Goal: Use online tool/utility: Utilize a website feature to perform a specific function

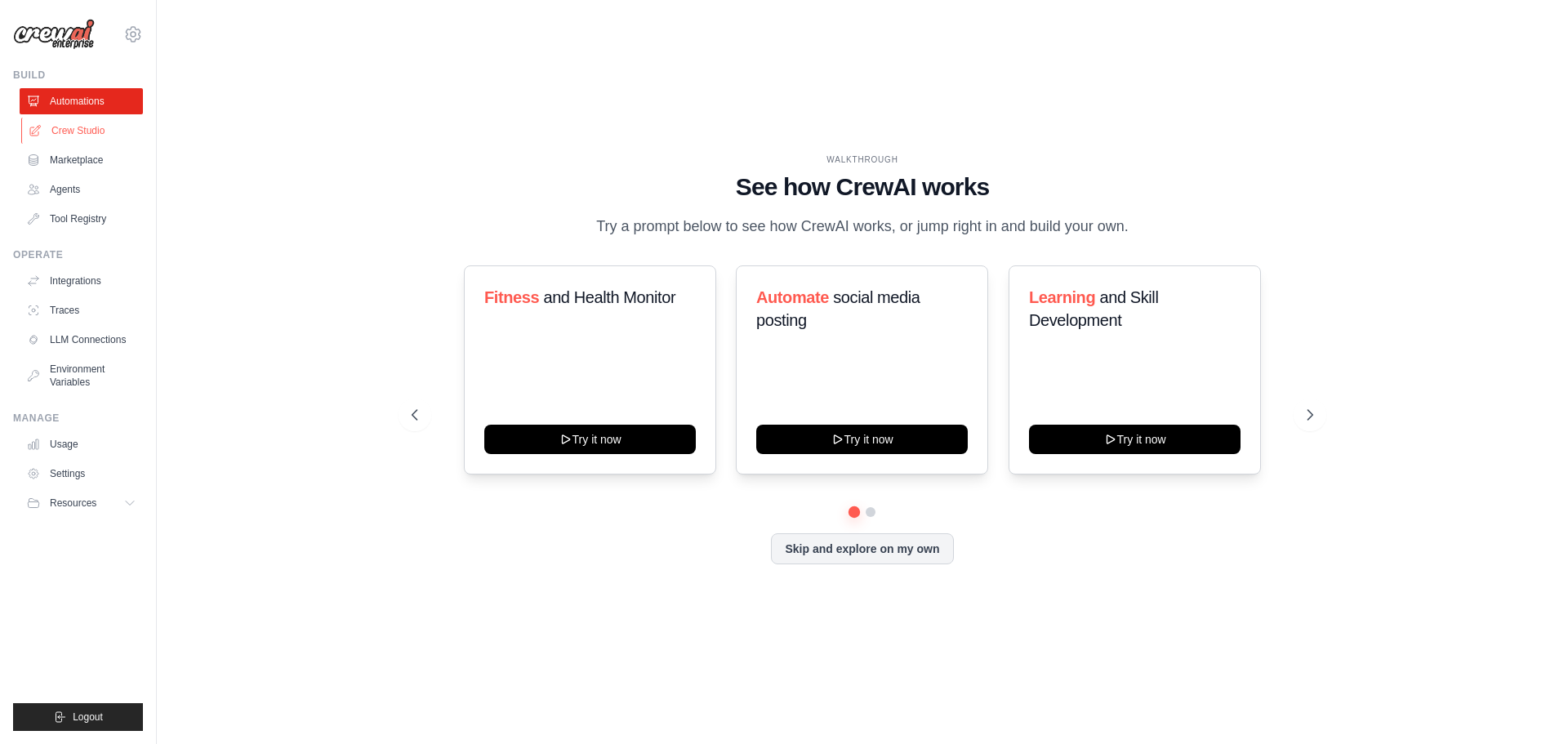
click at [94, 133] on link "Crew Studio" at bounding box center [83, 131] width 123 height 26
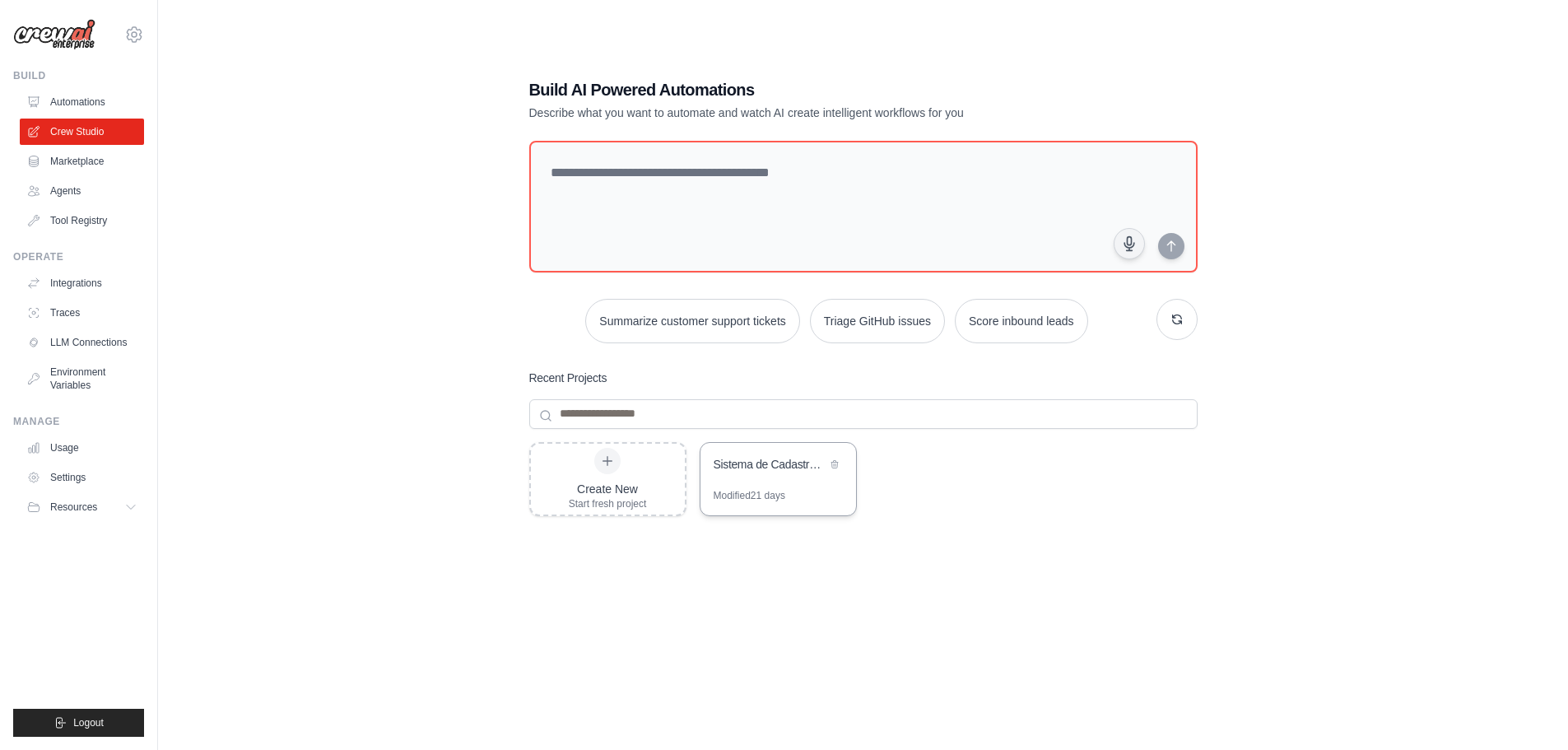
click at [758, 465] on div "Sistema de Cadastro Automatico de Produtos" at bounding box center [770, 464] width 113 height 16
click at [332, 367] on div "Build AI Powered Automations Describe what you want to automate and watch AI cr…" at bounding box center [863, 391] width 1357 height 750
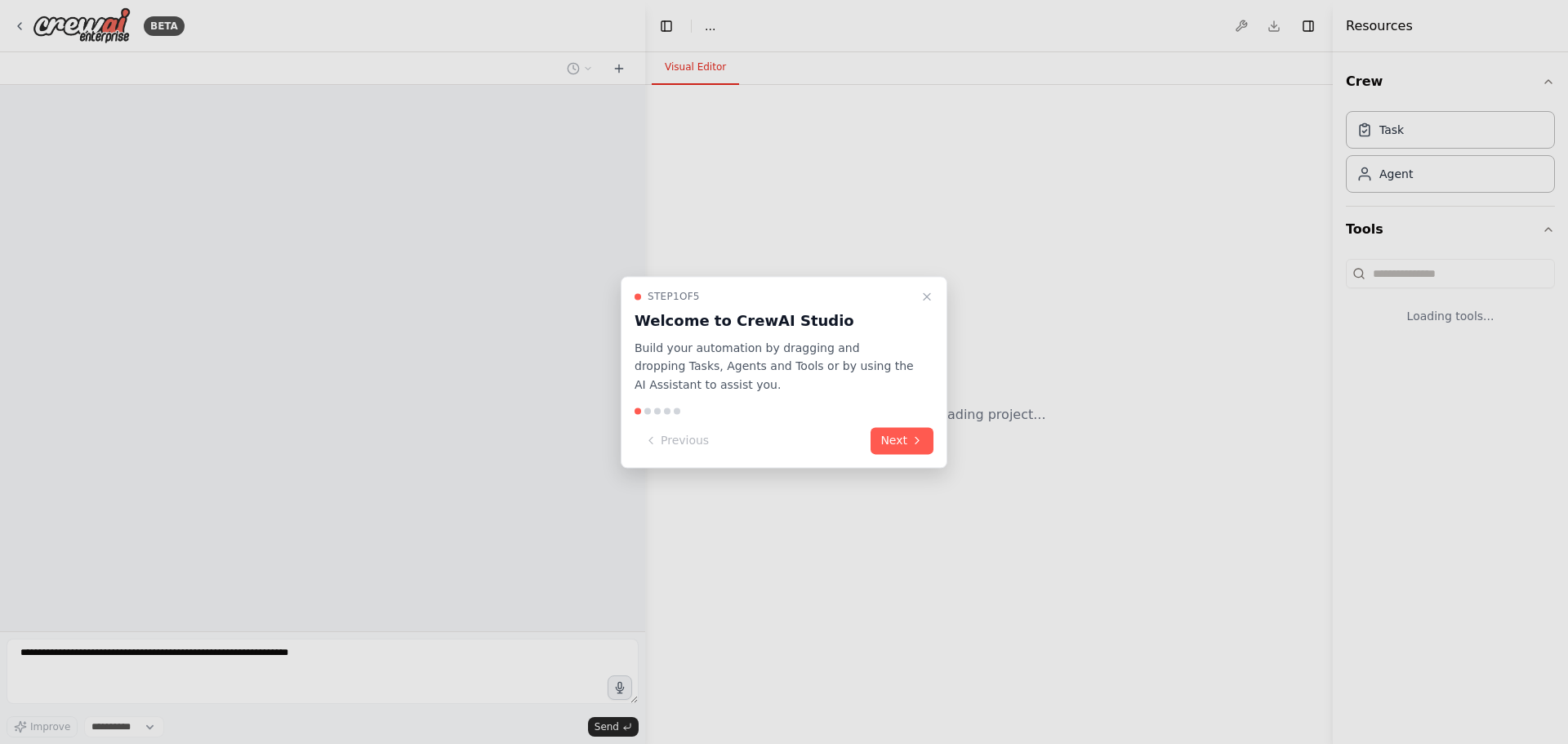
select select "****"
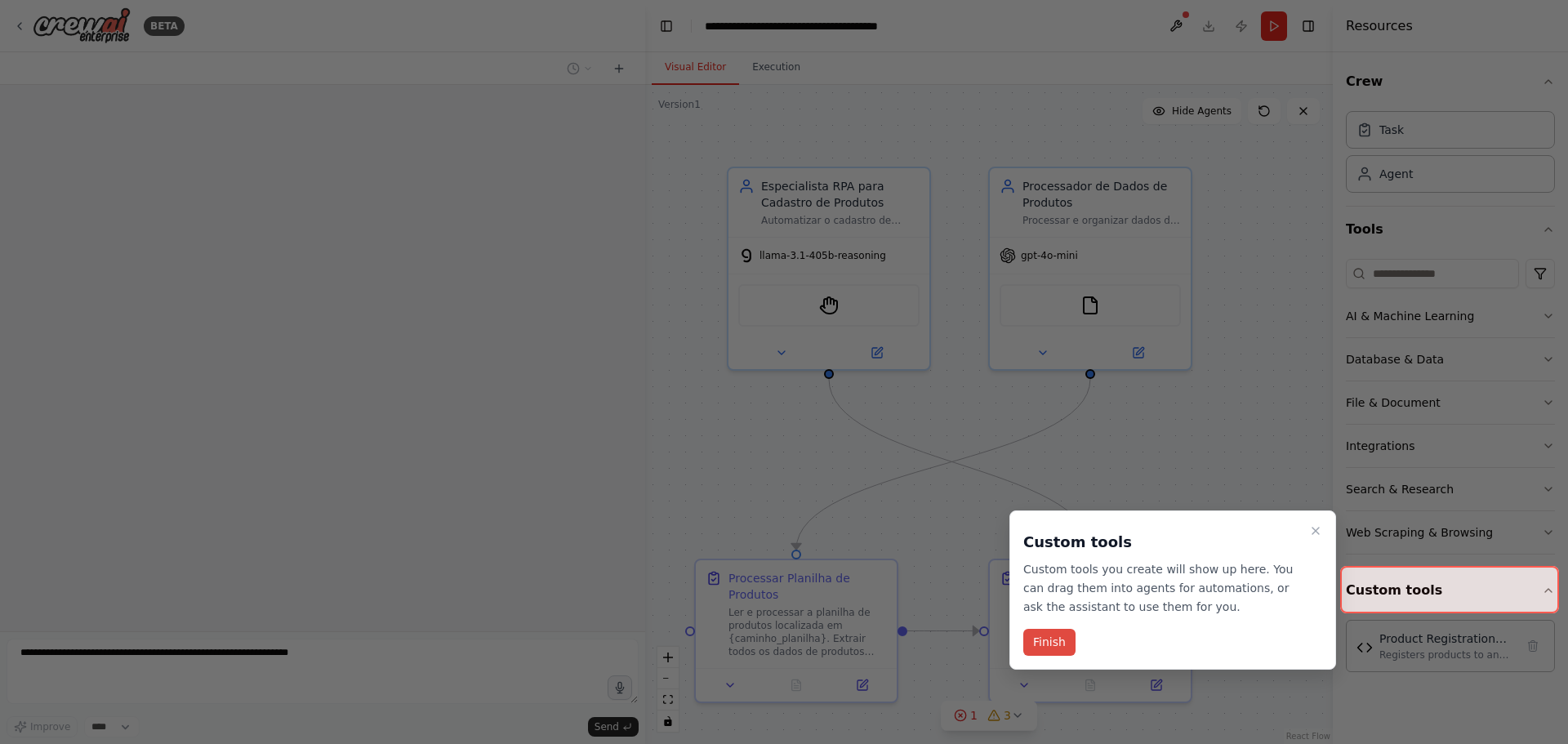
click at [1049, 640] on button "Finish" at bounding box center [1049, 642] width 52 height 27
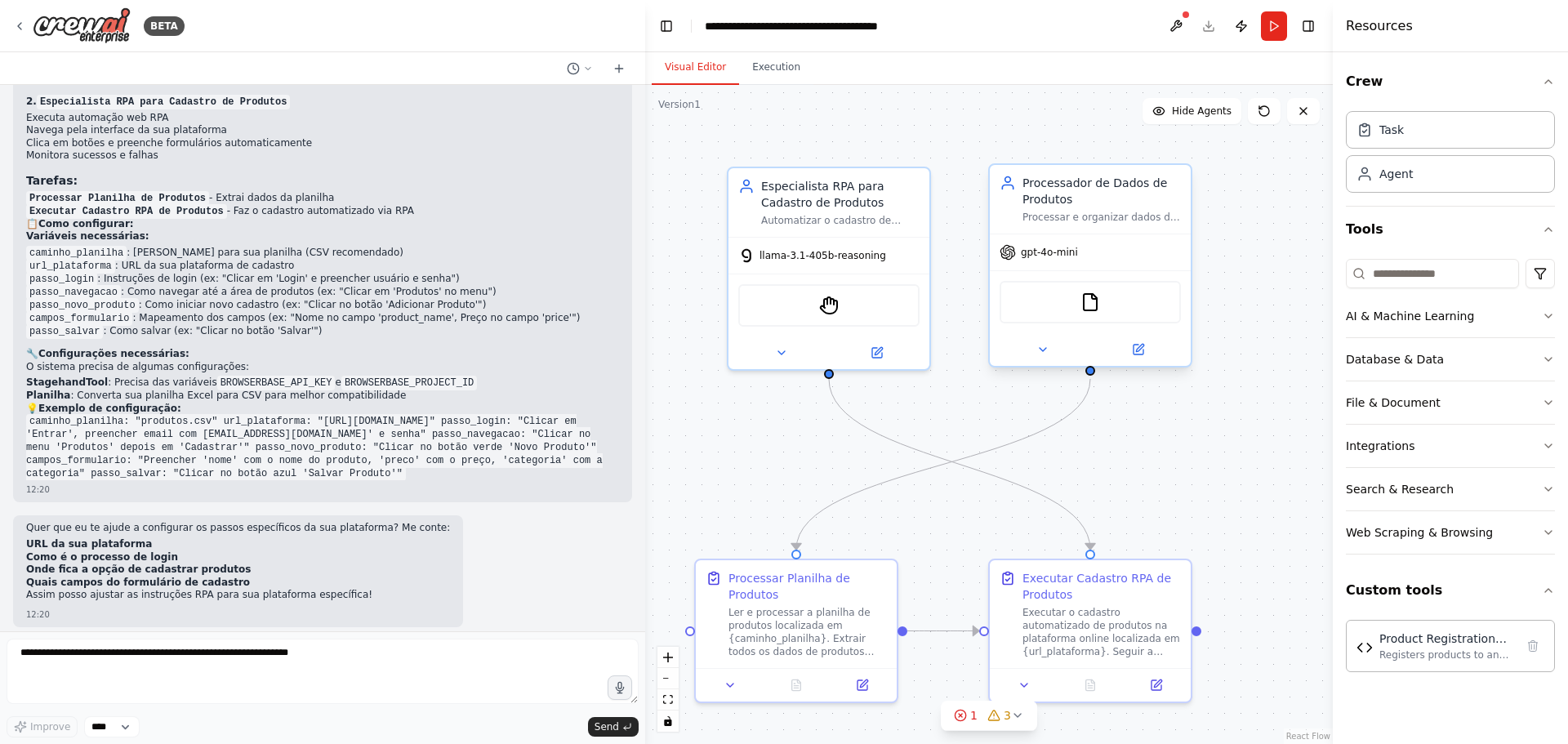
scroll to position [3098, 0]
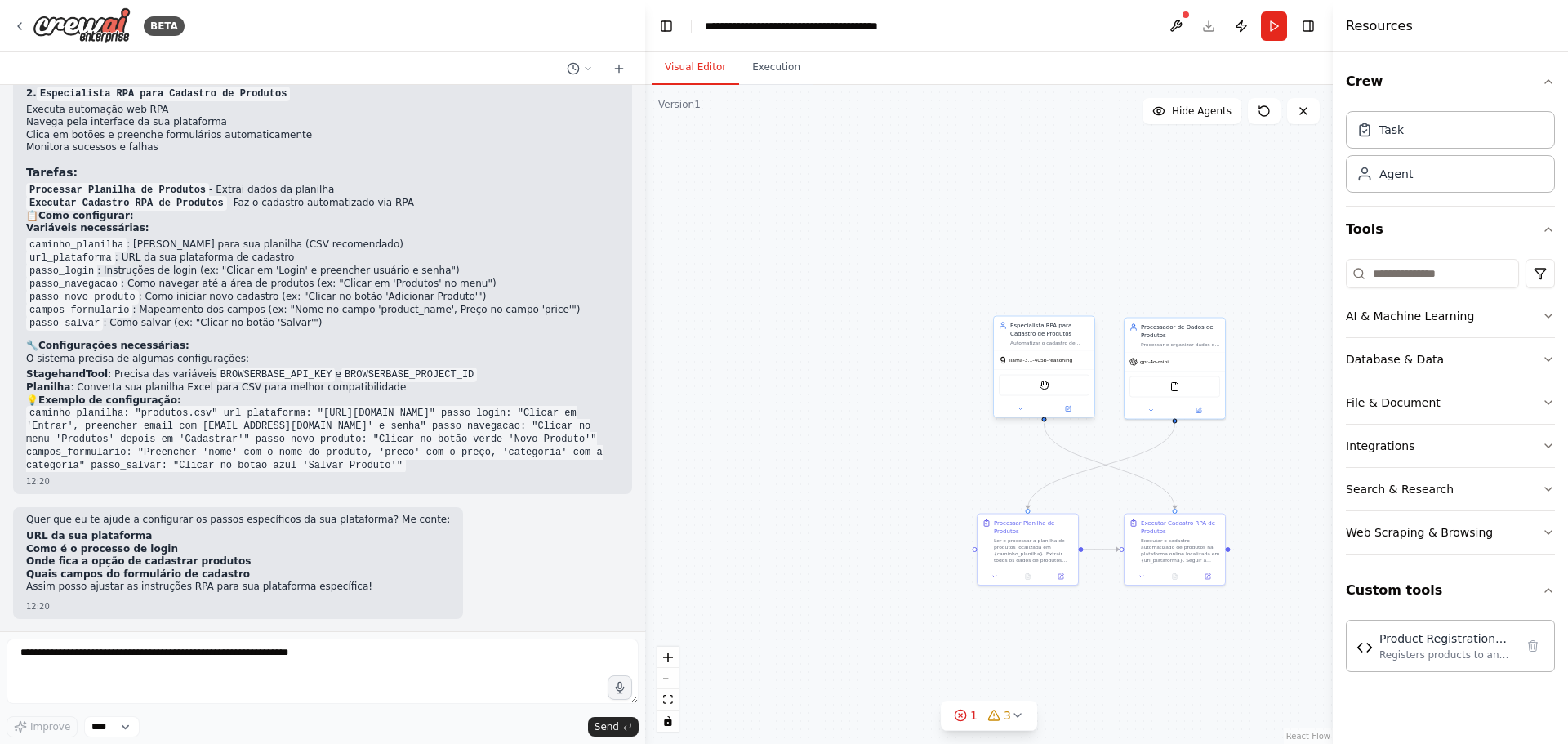
drag, startPoint x: 1259, startPoint y: 467, endPoint x: 1061, endPoint y: 367, distance: 221.8
drag, startPoint x: 1061, startPoint y: 367, endPoint x: 1259, endPoint y: 214, distance: 250.2
click at [1273, 194] on div ".deletable-edge-delete-btn { width: 20px; height: 20px; border: 0px solid #ffff…" at bounding box center [988, 414] width 687 height 659
drag, startPoint x: 1266, startPoint y: 455, endPoint x: 1104, endPoint y: 345, distance: 195.8
click at [1107, 347] on div ".deletable-edge-delete-btn { width: 20px; height: 20px; border: 0px solid #ffff…" at bounding box center [988, 414] width 687 height 659
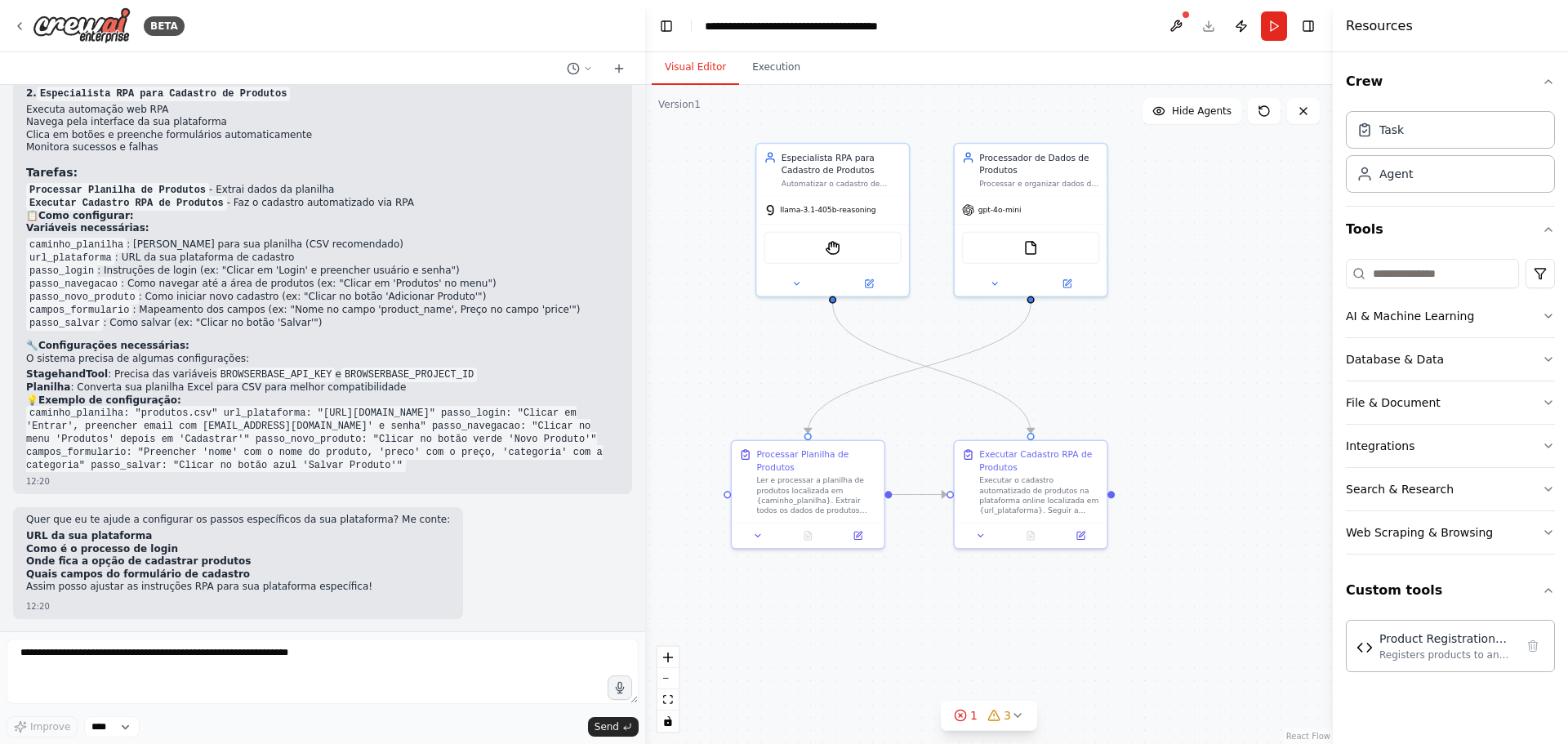
drag, startPoint x: 1107, startPoint y: 371, endPoint x: 1194, endPoint y: 377, distance: 87.2
click at [1194, 377] on div ".deletable-edge-delete-btn { width: 20px; height: 20px; border: 0px solid #ffff…" at bounding box center [988, 414] width 687 height 659
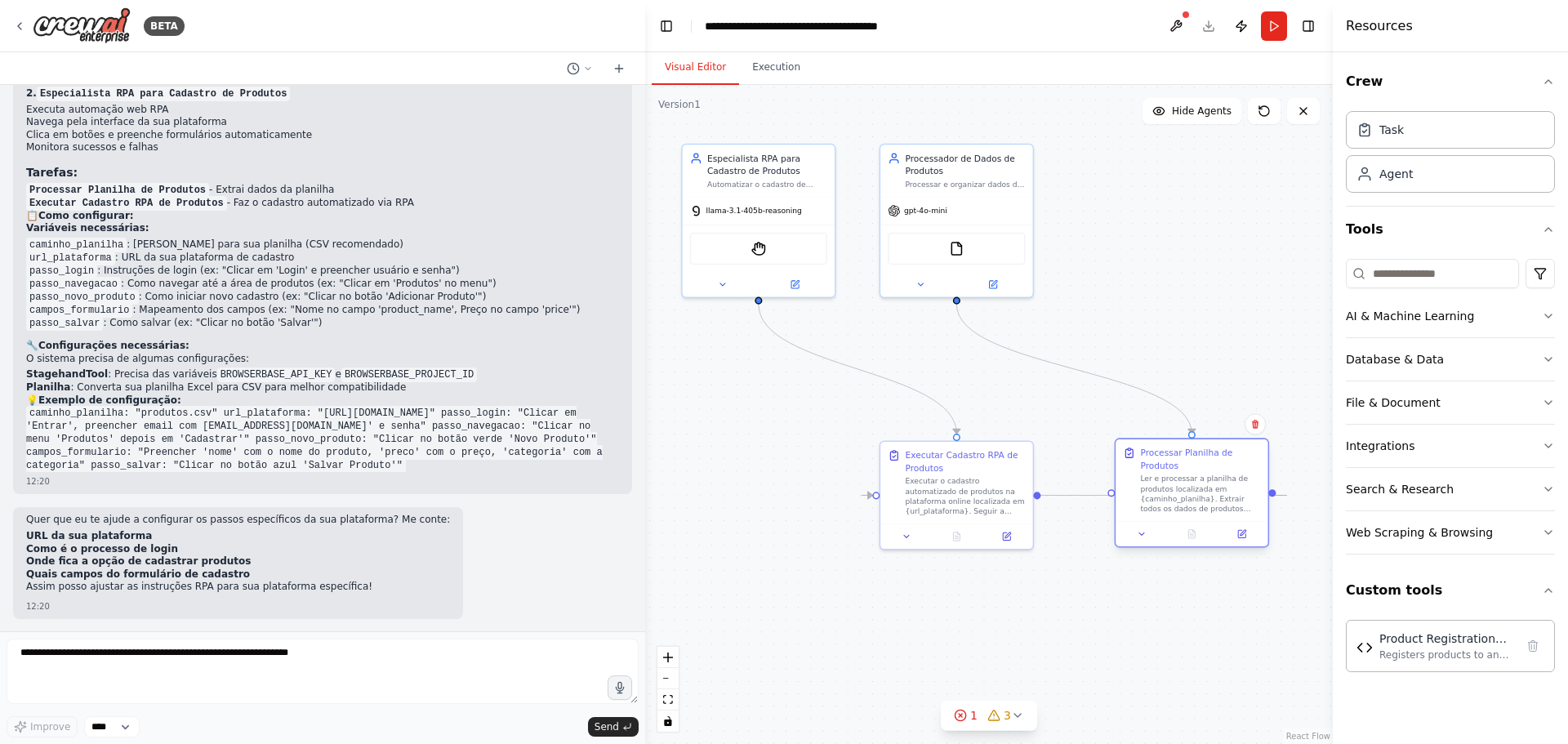
drag, startPoint x: 839, startPoint y: 479, endPoint x: 1216, endPoint y: 466, distance: 377.2
click at [1216, 474] on div "Ler e processar a planilha de produtos localizada em {caminho_planilha}. Extrai…" at bounding box center [1200, 494] width 120 height 40
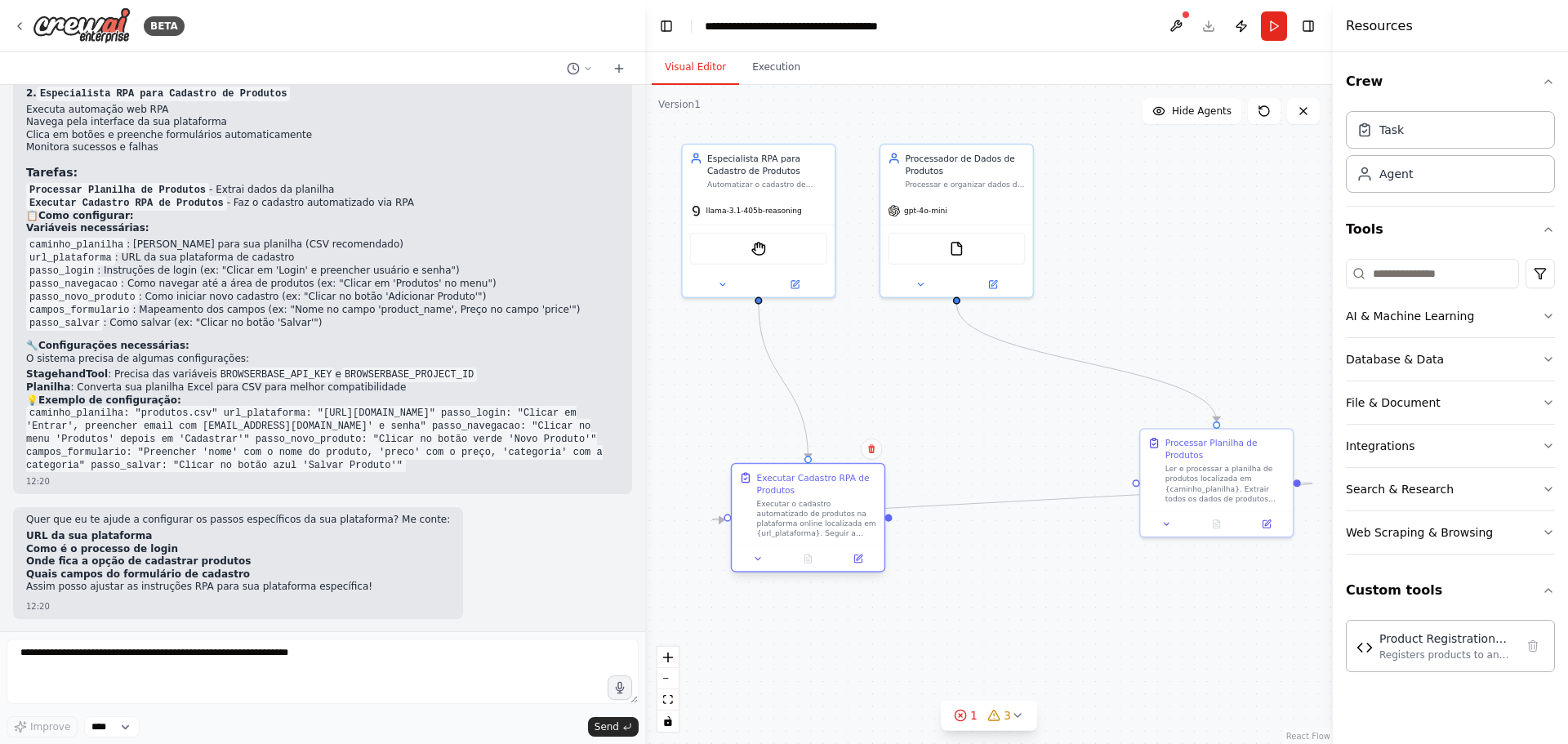
drag, startPoint x: 960, startPoint y: 505, endPoint x: 808, endPoint y: 529, distance: 153.9
click at [798, 531] on div "Executar o cadastro automatizado de produtos na plataforma online localizada em…" at bounding box center [817, 519] width 120 height 40
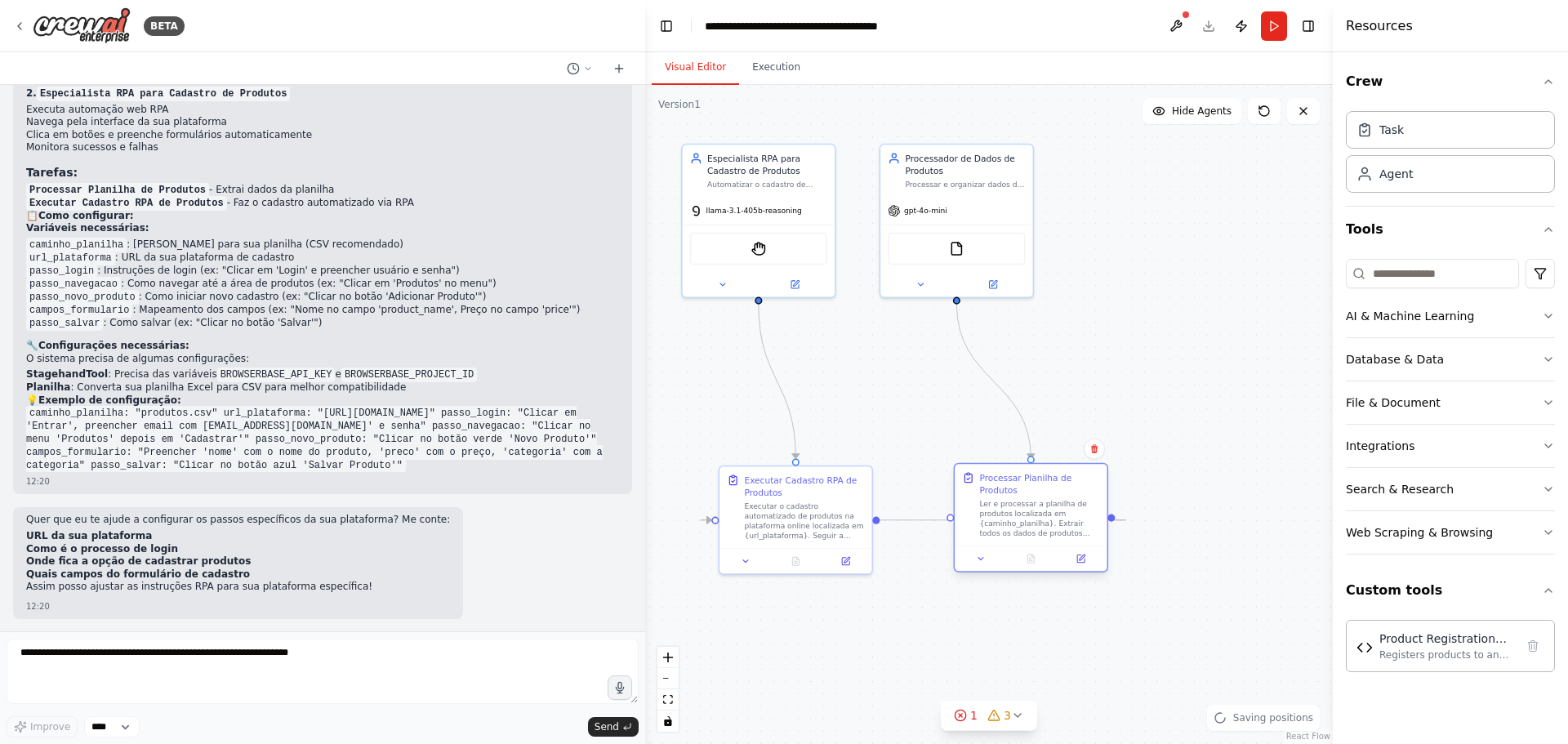
drag, startPoint x: 1243, startPoint y: 494, endPoint x: 1058, endPoint y: 524, distance: 187.4
click at [1058, 524] on div "Ler e processar a planilha de produtos localizada em {caminho_planilha}. Extrai…" at bounding box center [1039, 519] width 120 height 40
drag, startPoint x: 816, startPoint y: 520, endPoint x: 790, endPoint y: 517, distance: 26.2
click at [790, 517] on div "Executar o cadastro automatizado de produtos na plataforma online localizada em…" at bounding box center [780, 519] width 120 height 40
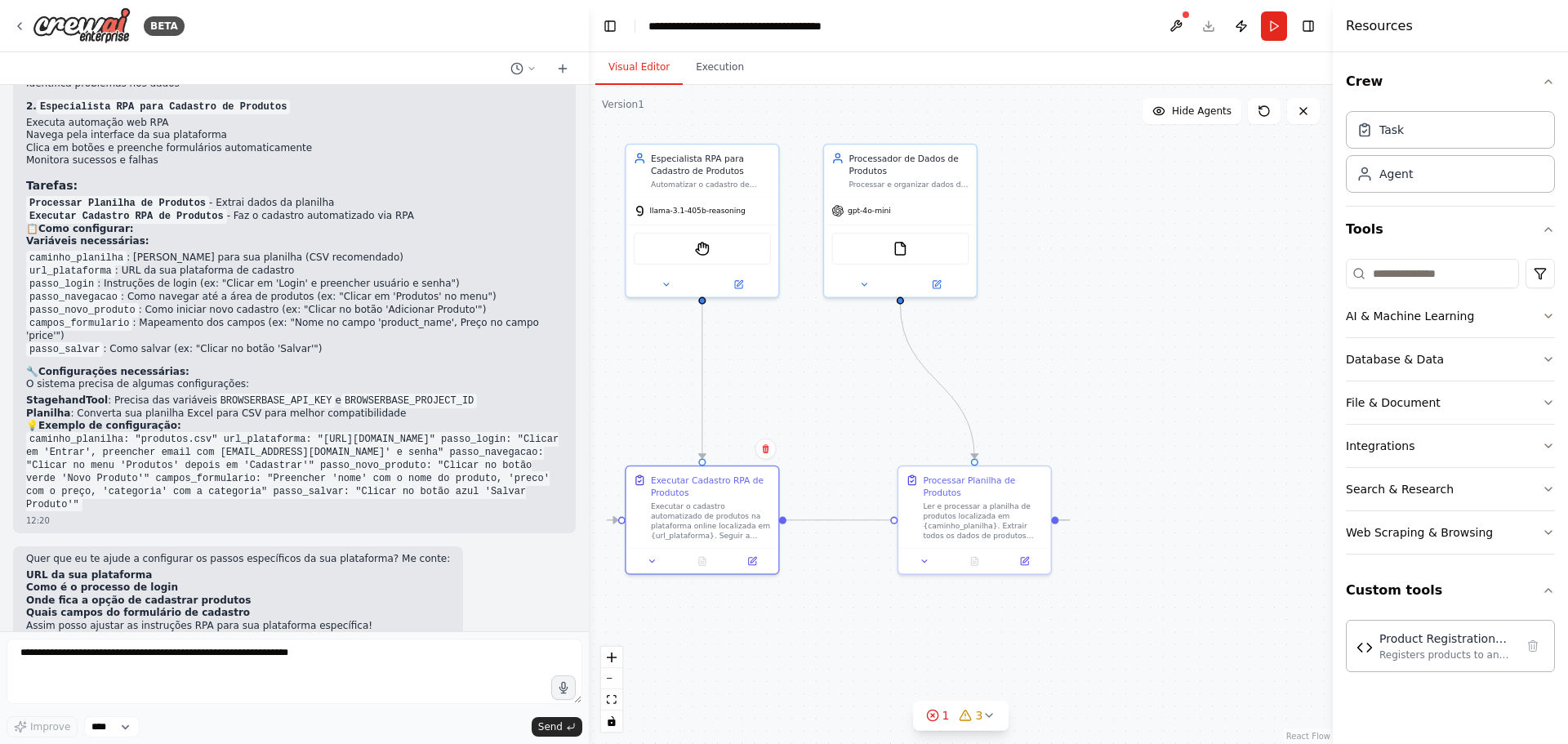
drag, startPoint x: 641, startPoint y: 511, endPoint x: 582, endPoint y: 508, distance: 59.1
click at [582, 508] on div "BETA hoje tenho uma plataforma online de cadastros, e precisa criar um agente q…" at bounding box center [784, 372] width 1568 height 744
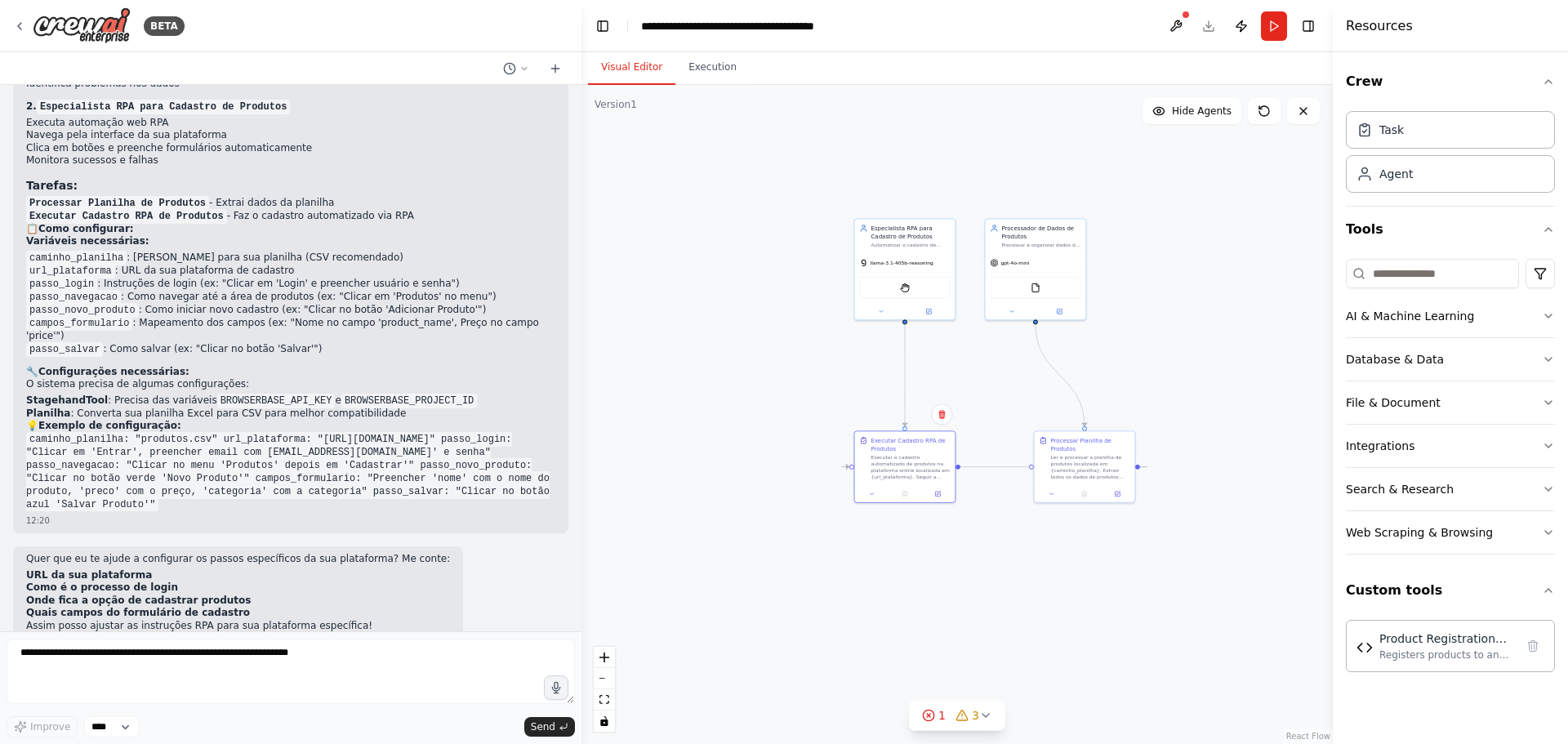
drag, startPoint x: 1217, startPoint y: 287, endPoint x: 1252, endPoint y: 316, distance: 45.5
click at [1252, 316] on div ".deletable-edge-delete-btn { width: 20px; height: 20px; border: 0px solid #ffff…" at bounding box center [957, 414] width 752 height 659
click at [1421, 320] on div "AI & Machine Learning" at bounding box center [1409, 315] width 128 height 16
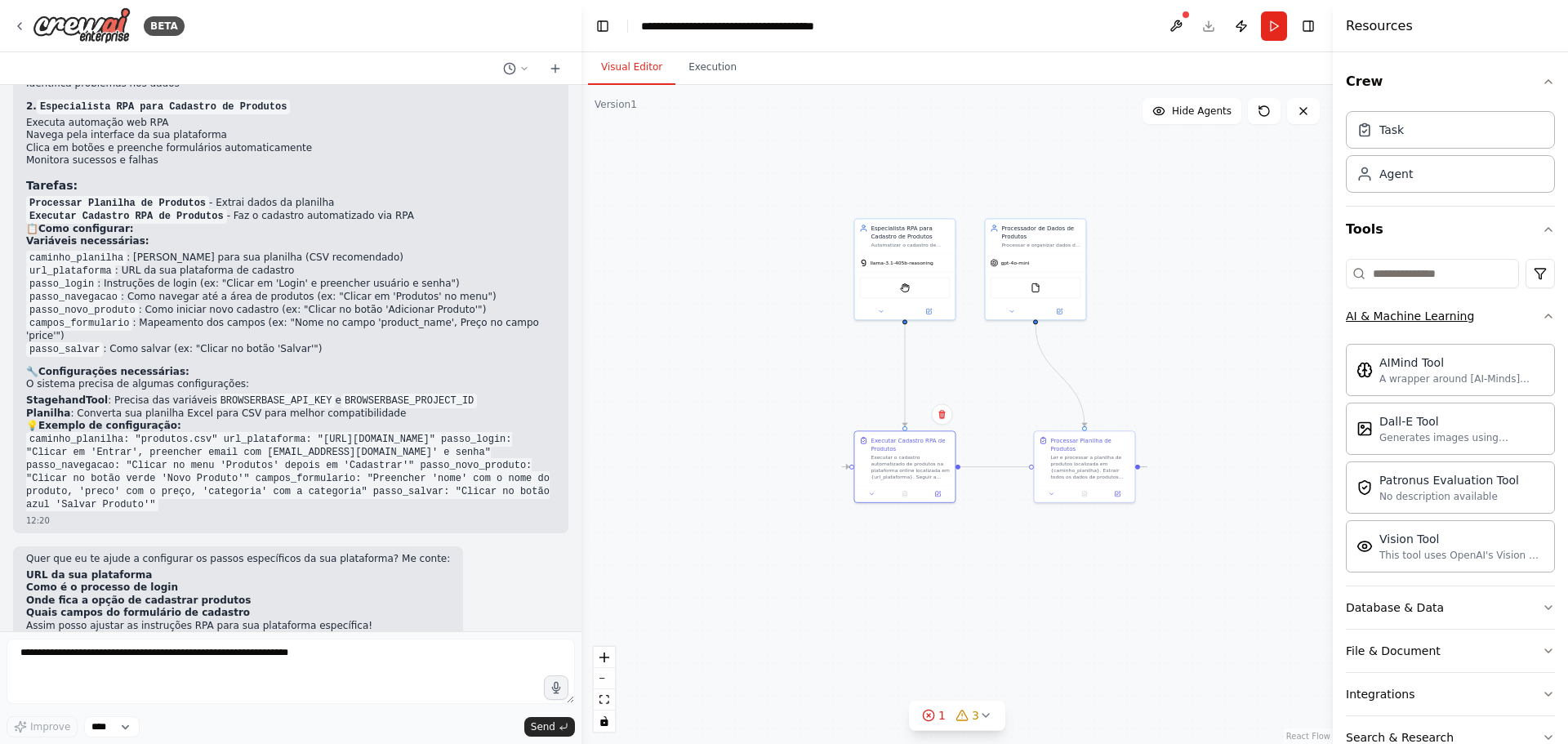
click at [1431, 313] on div "AI & Machine Learning" at bounding box center [1409, 315] width 128 height 16
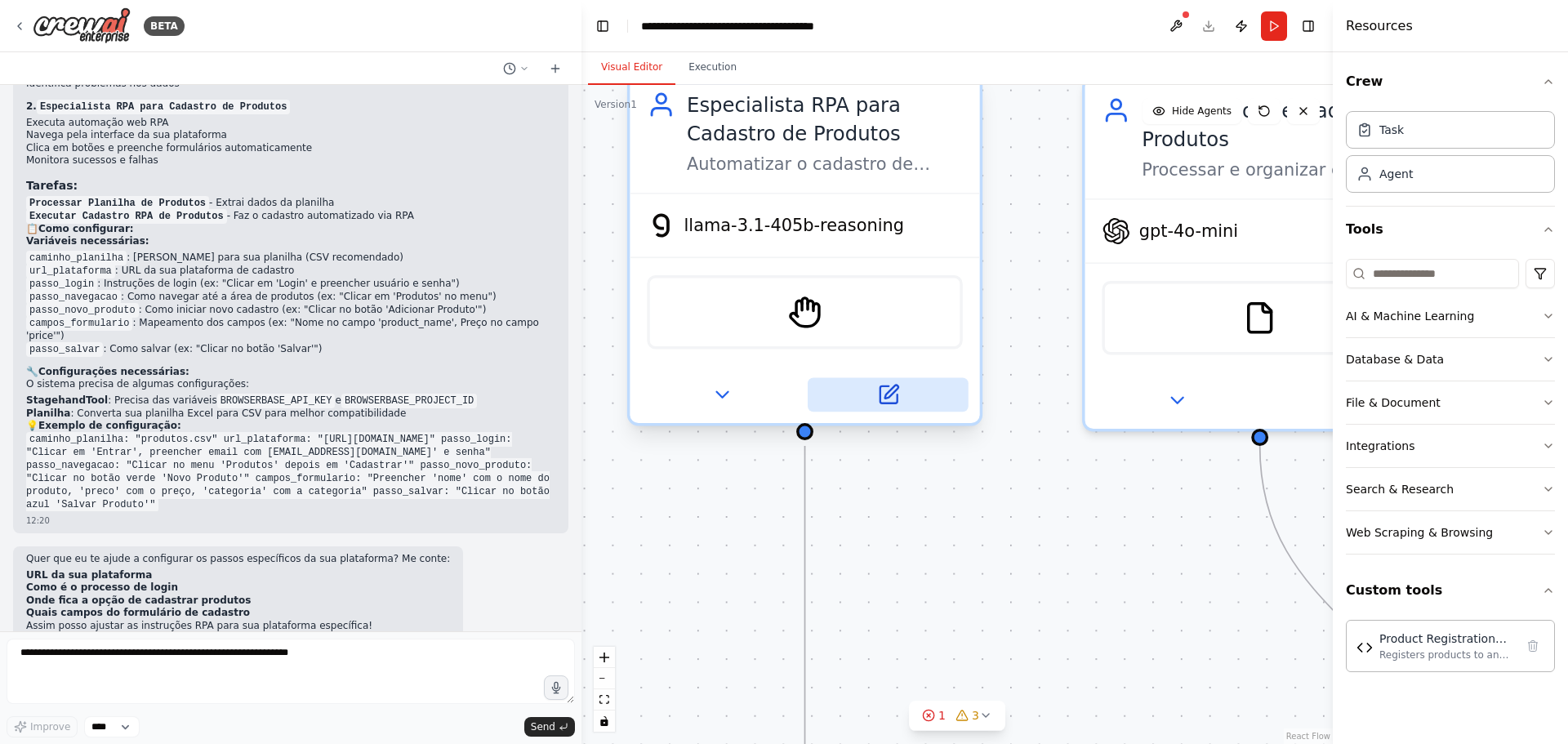
click at [885, 389] on icon at bounding box center [888, 394] width 17 height 17
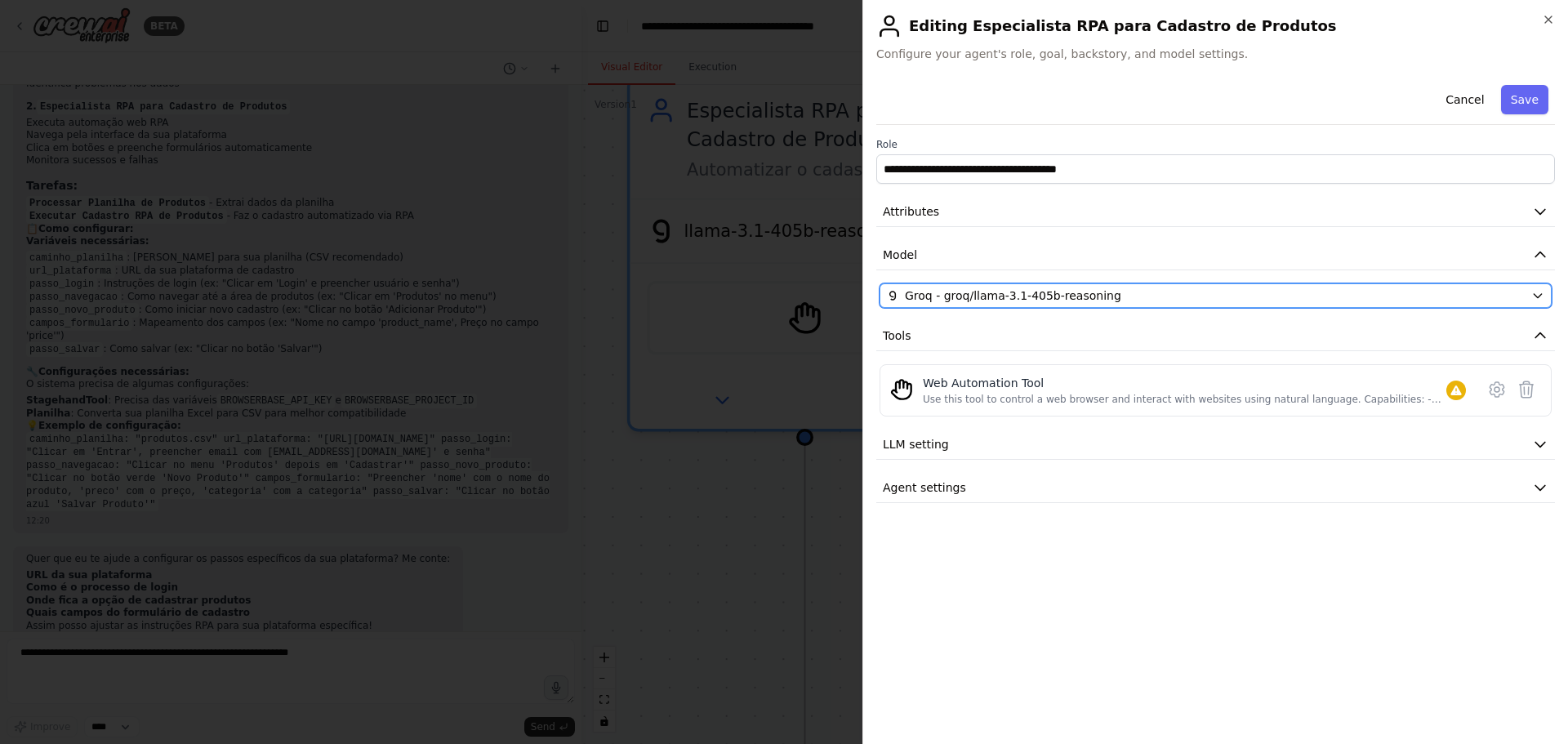
click at [1164, 299] on div "Groq - groq/llama-3.1-405b-reasoning" at bounding box center [1206, 294] width 638 height 16
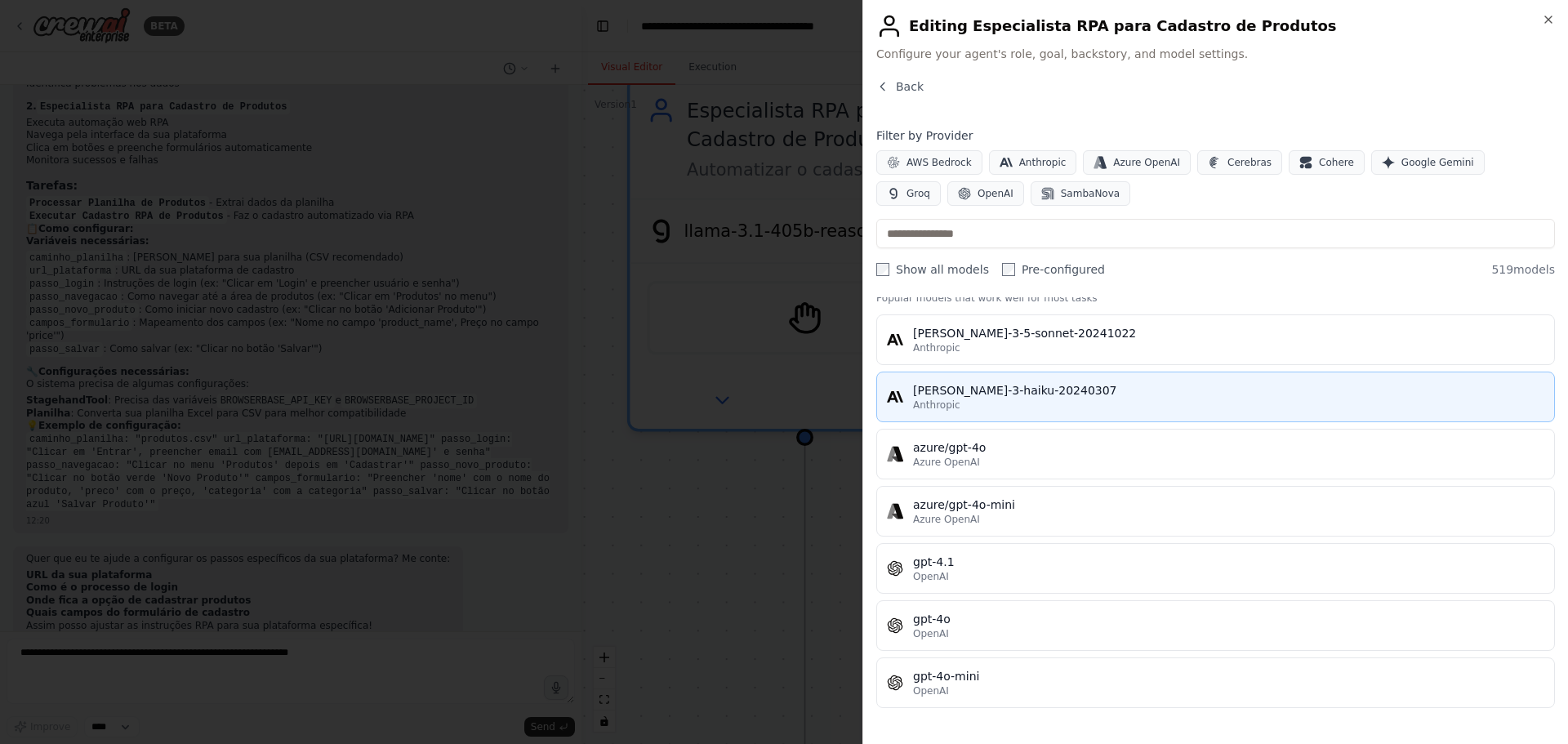
scroll to position [0, 0]
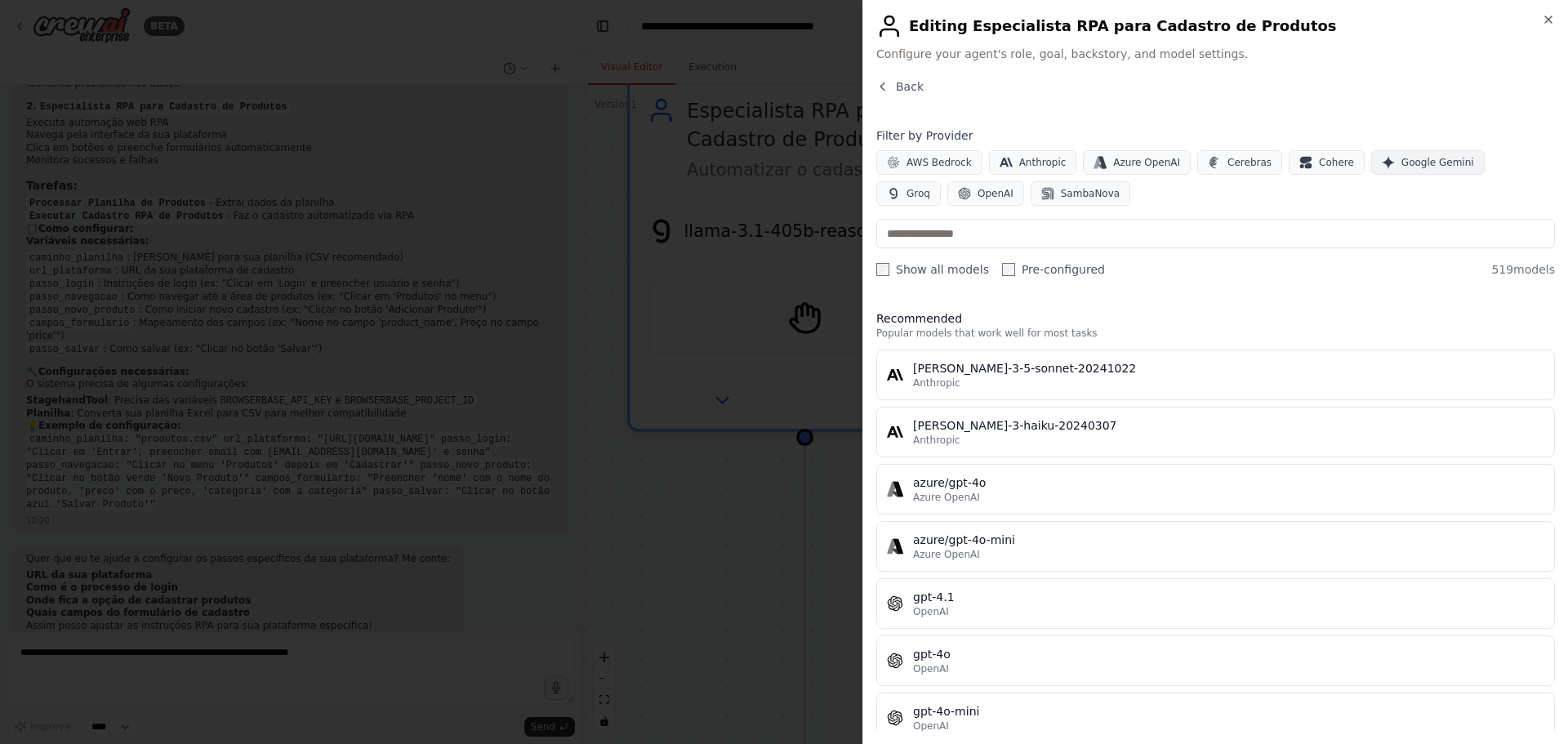
click at [1415, 165] on span "Google Gemini" at bounding box center [1438, 163] width 73 height 13
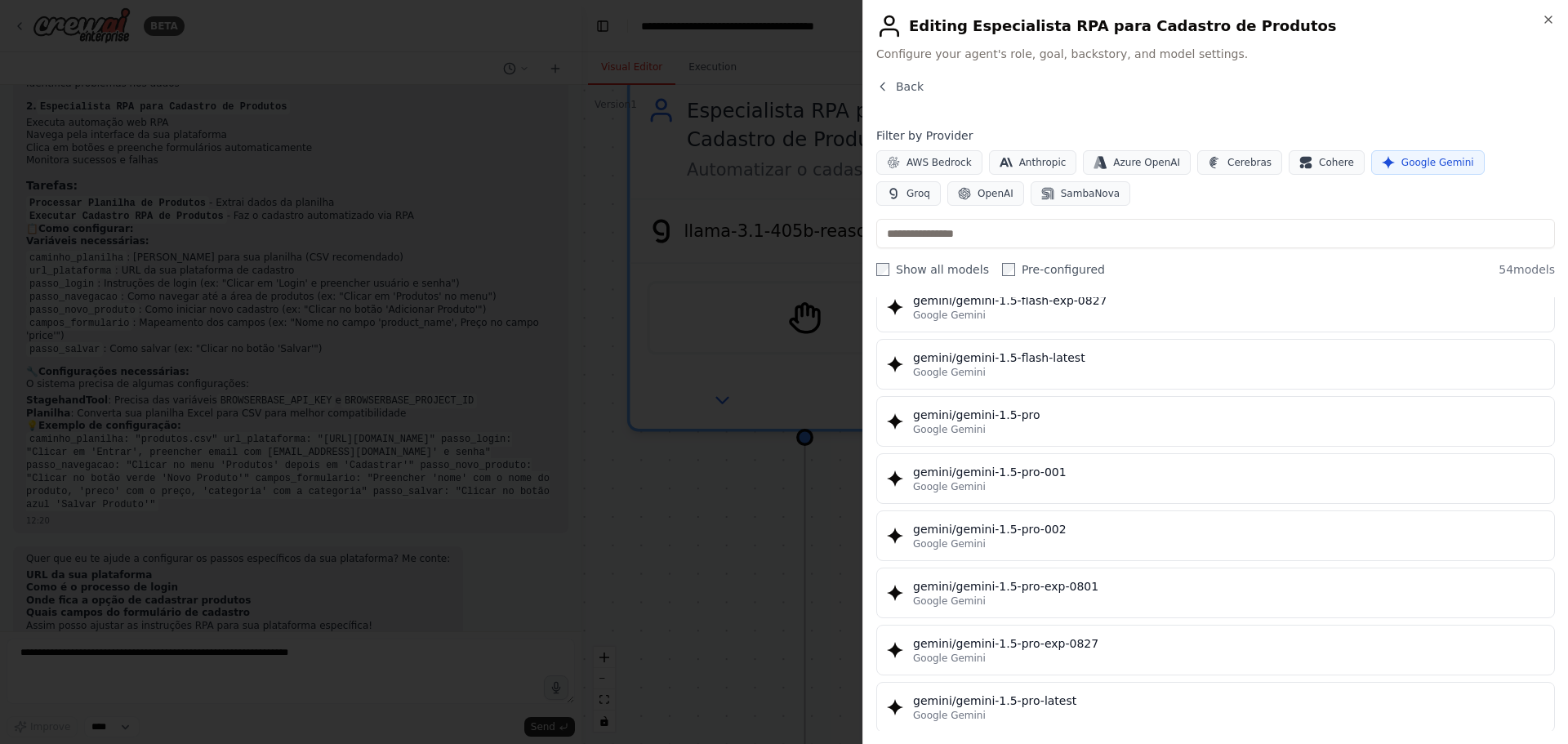
scroll to position [326, 0]
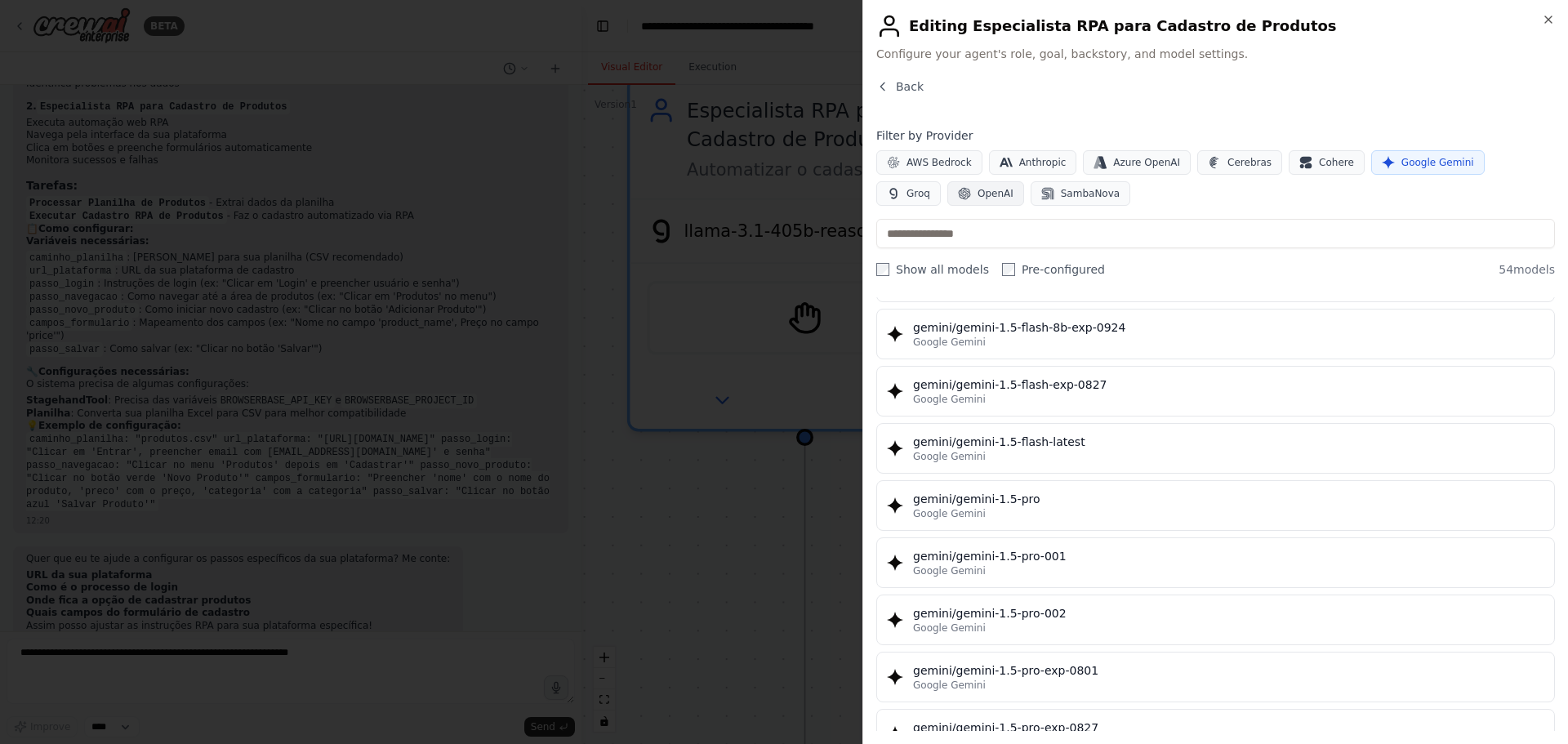
click at [978, 192] on span "OpenAI" at bounding box center [996, 193] width 36 height 13
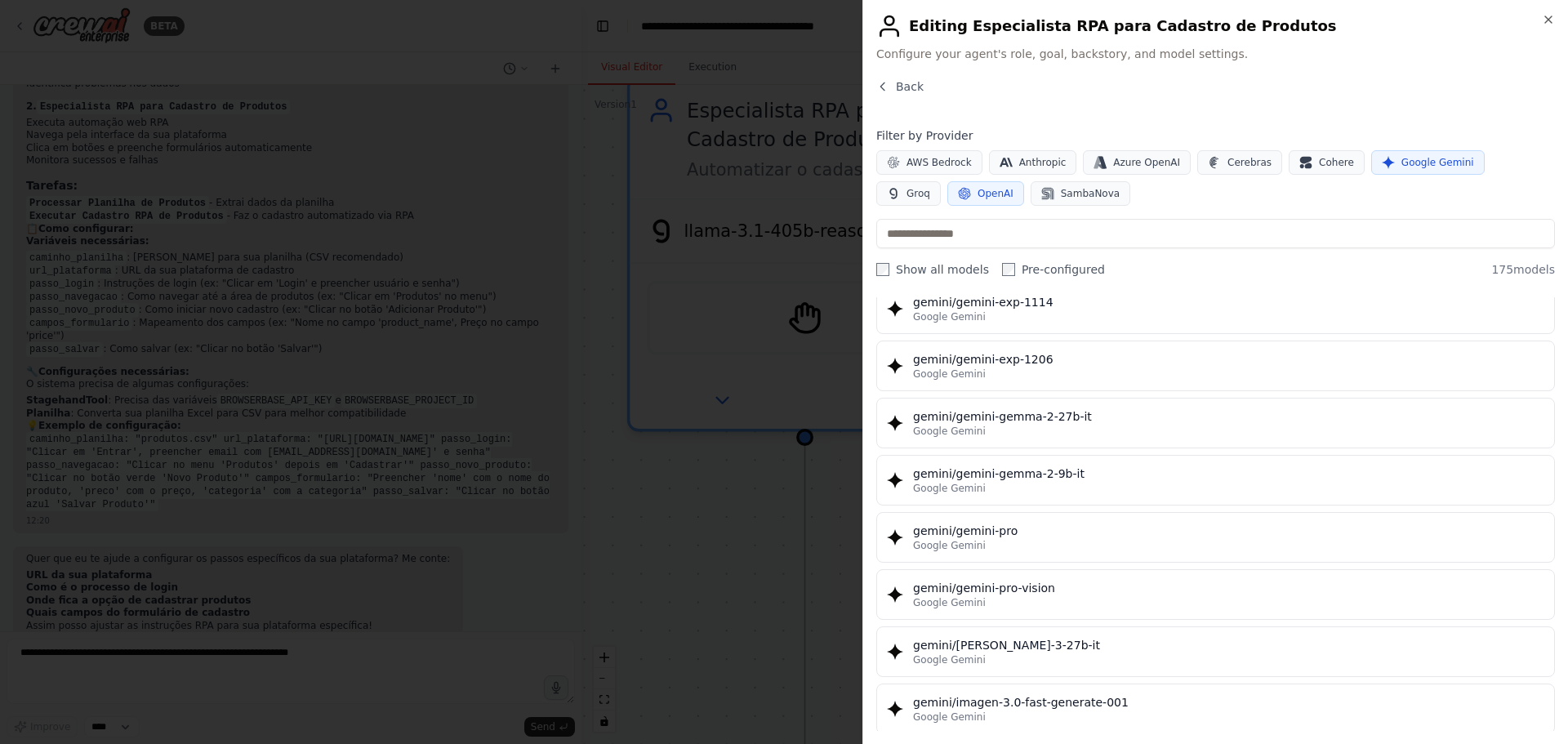
scroll to position [2531, 0]
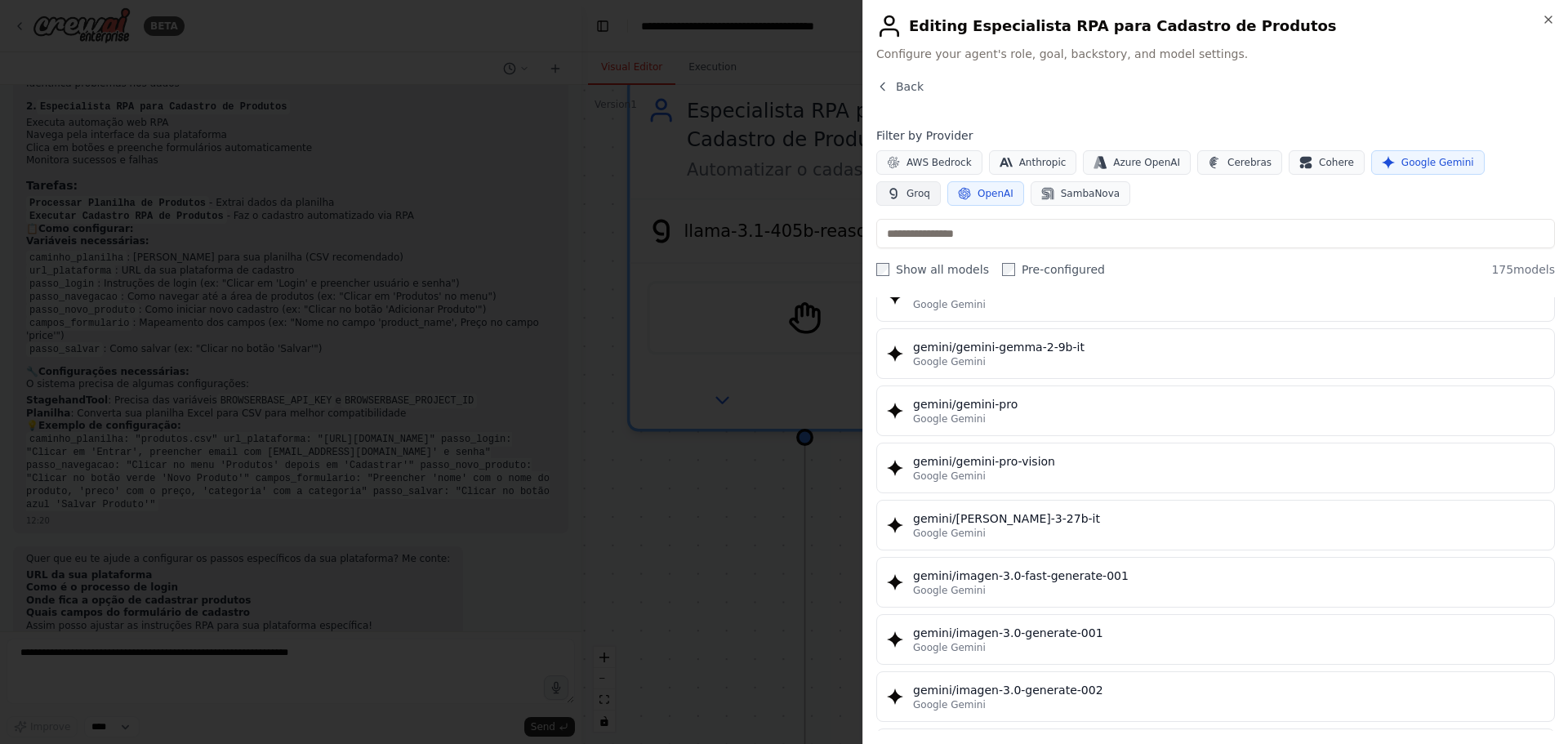
click at [930, 187] on span "Groq" at bounding box center [918, 193] width 23 height 13
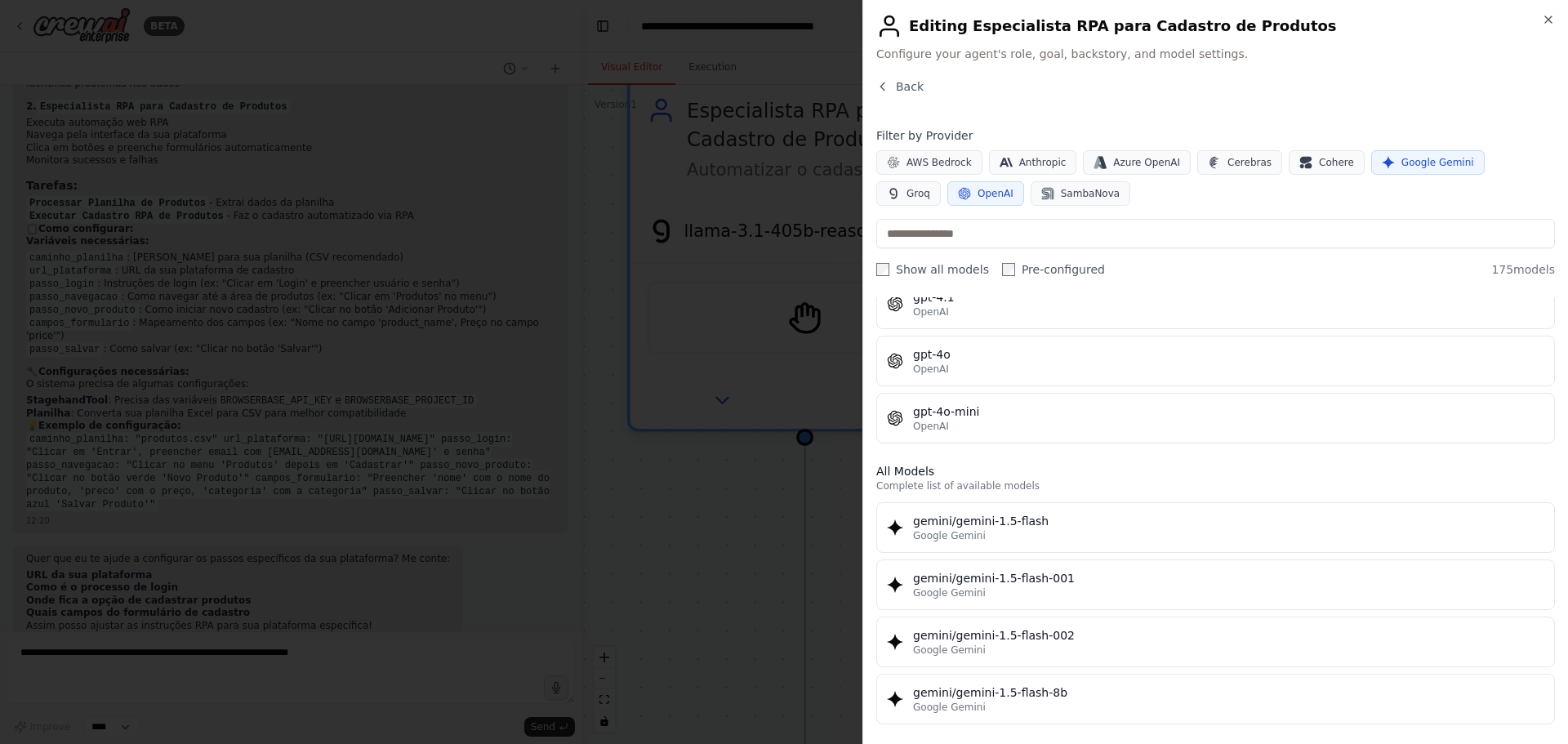
scroll to position [0, 0]
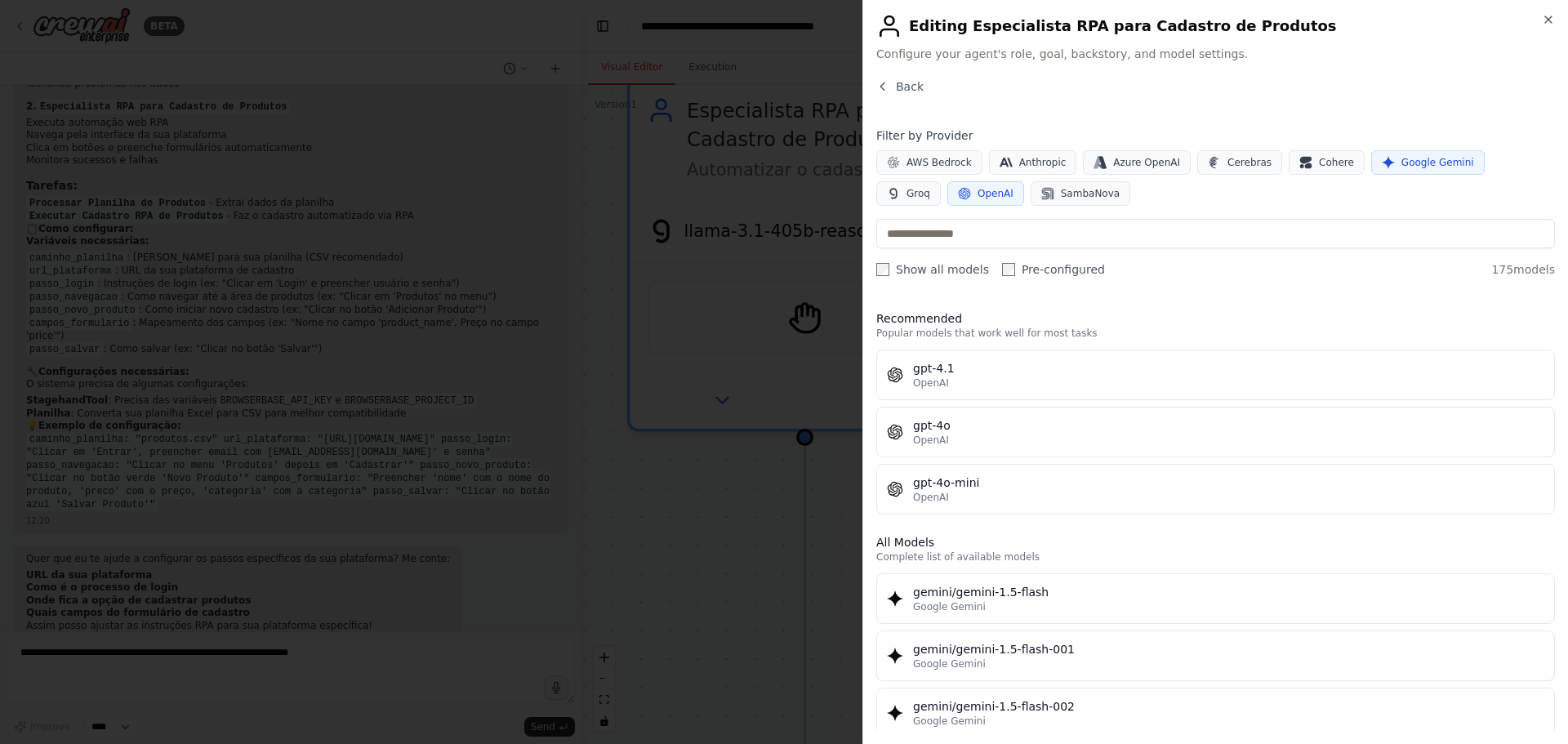
click at [978, 193] on span "OpenAI" at bounding box center [996, 193] width 36 height 13
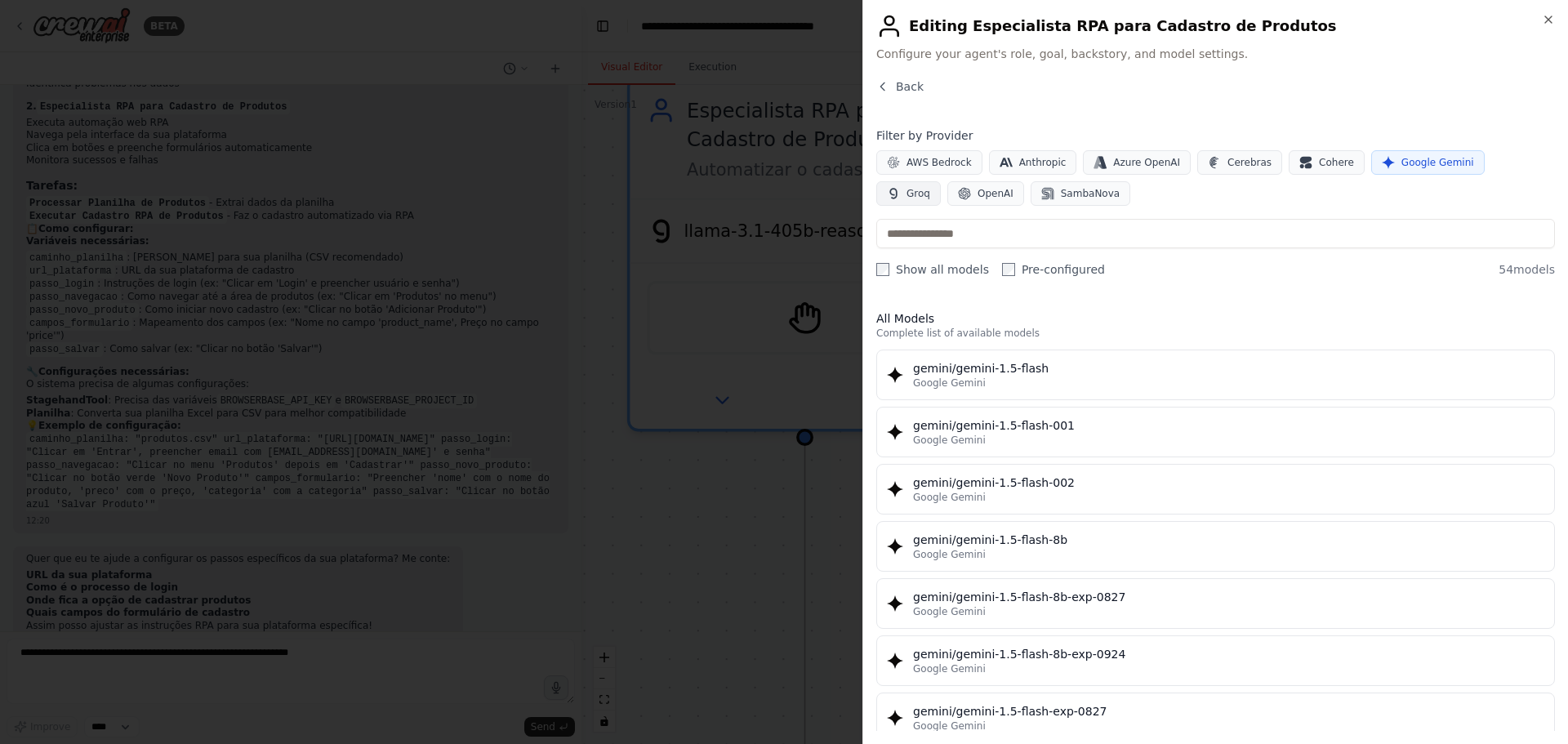
drag, startPoint x: 1417, startPoint y: 165, endPoint x: 1468, endPoint y: 163, distance: 51.0
click at [1417, 165] on span "Google Gemini" at bounding box center [1438, 163] width 73 height 13
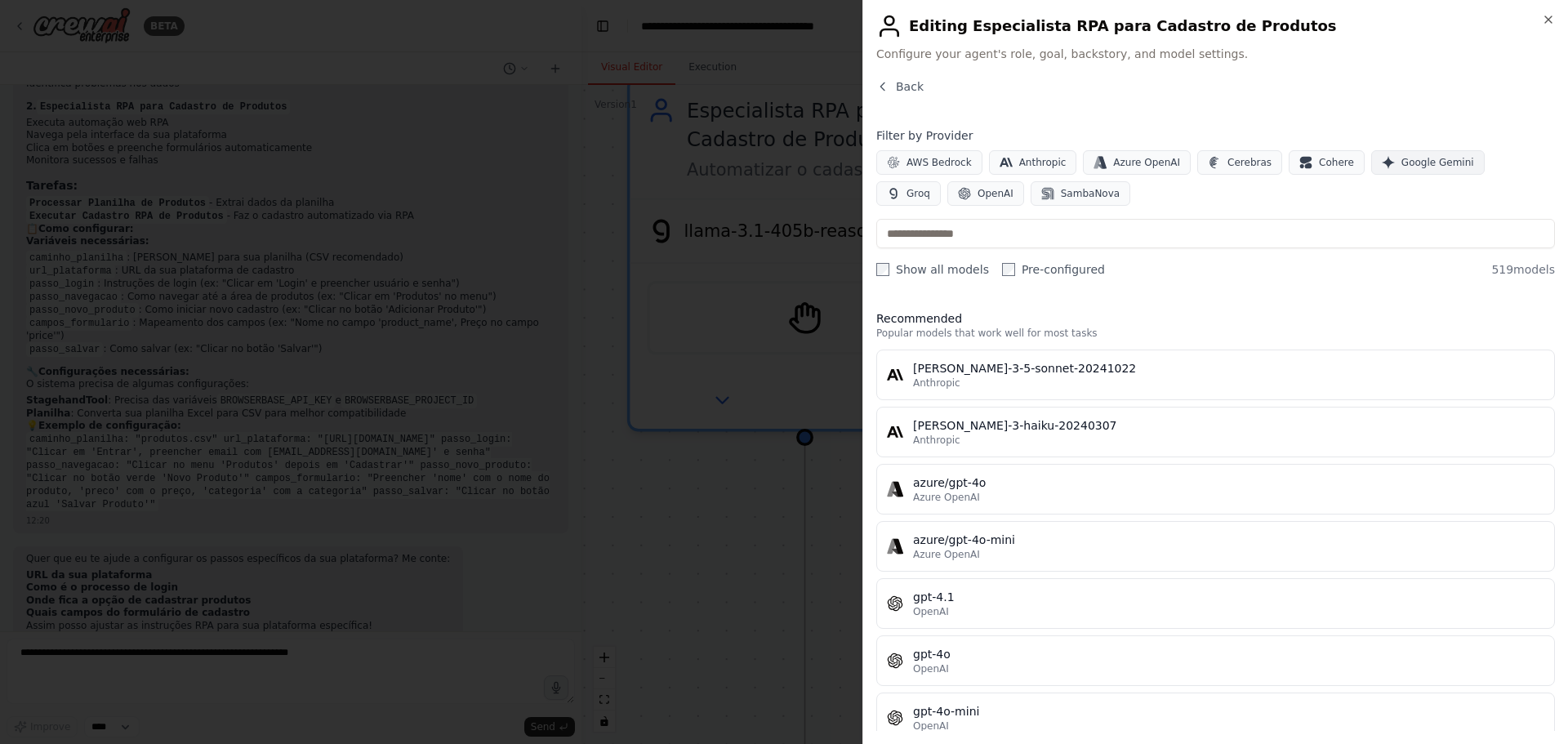
click at [1432, 164] on span "Google Gemini" at bounding box center [1438, 163] width 73 height 13
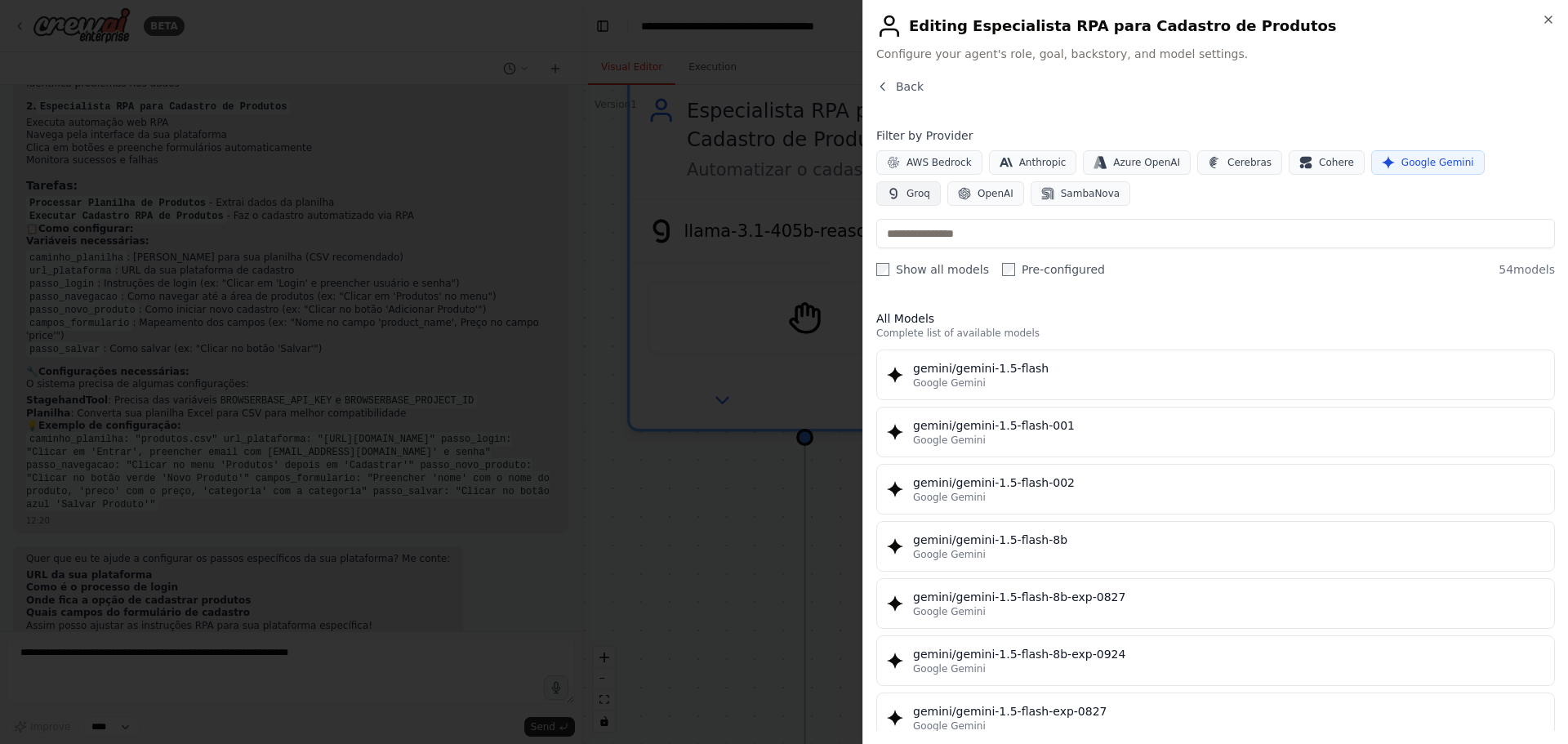
click at [941, 181] on button "Groq" at bounding box center [908, 193] width 65 height 24
click at [1410, 165] on span "Google Gemini" at bounding box center [1438, 163] width 73 height 13
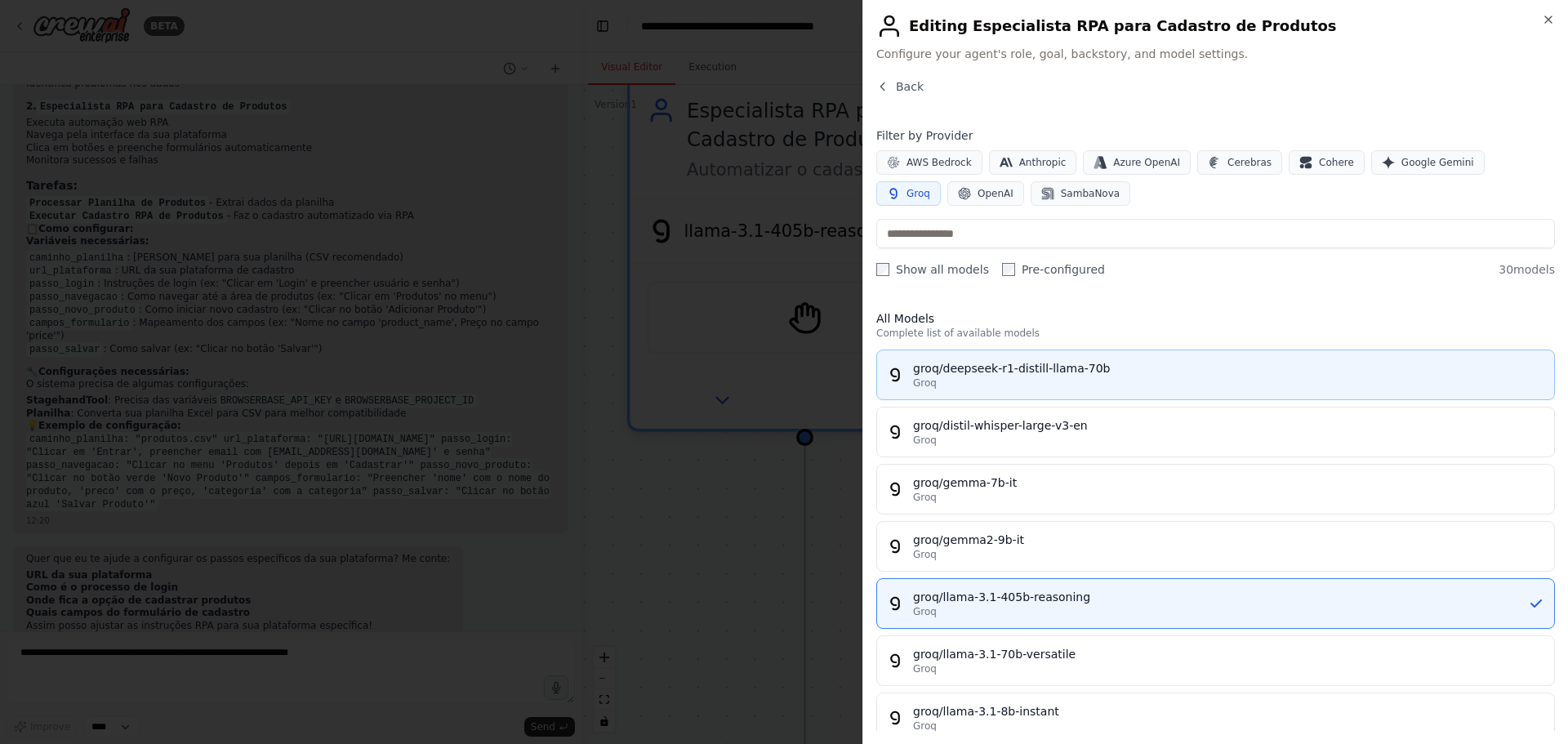
click at [1052, 379] on div "Groq" at bounding box center [1229, 383] width 631 height 13
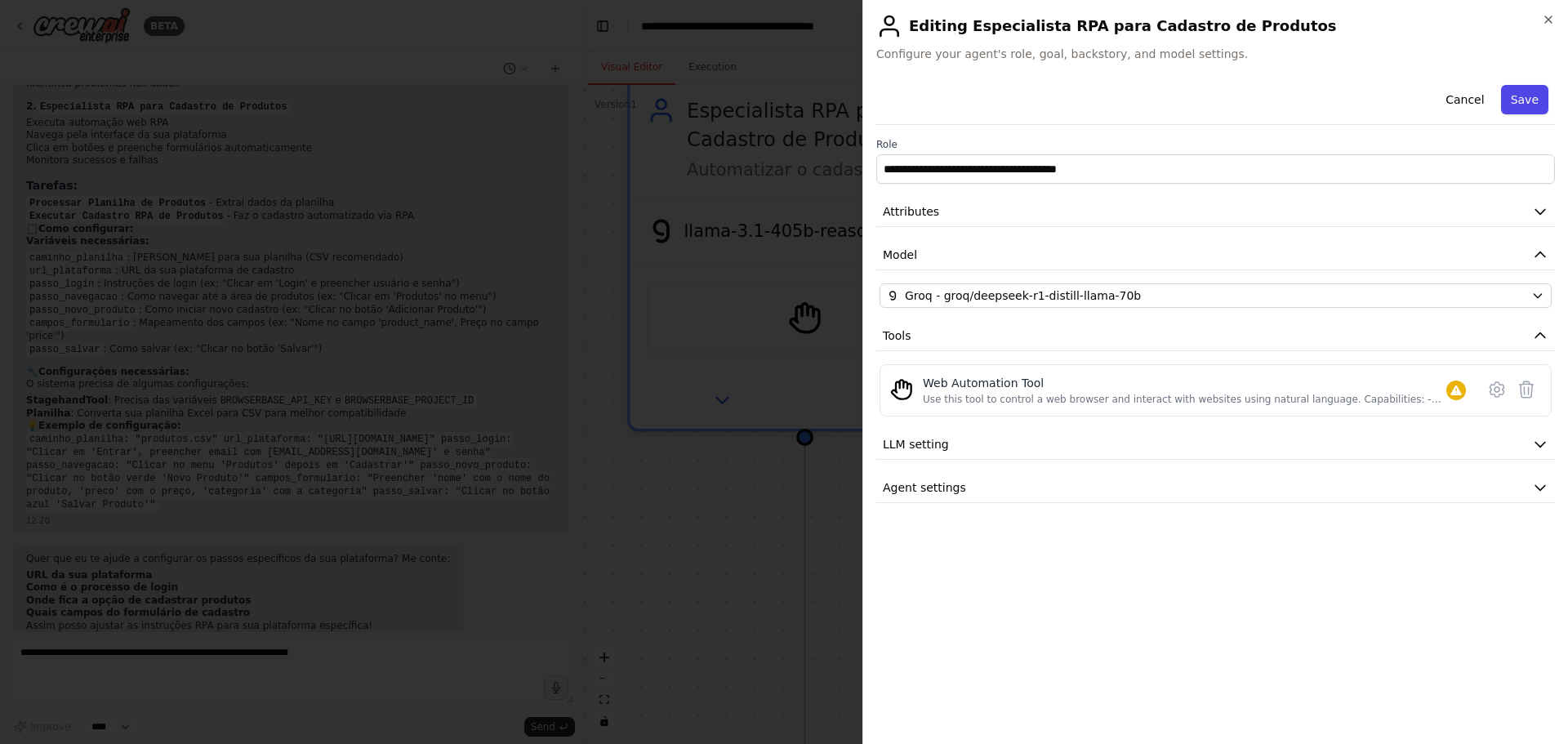
click at [1525, 102] on button "Save" at bounding box center [1524, 99] width 48 height 29
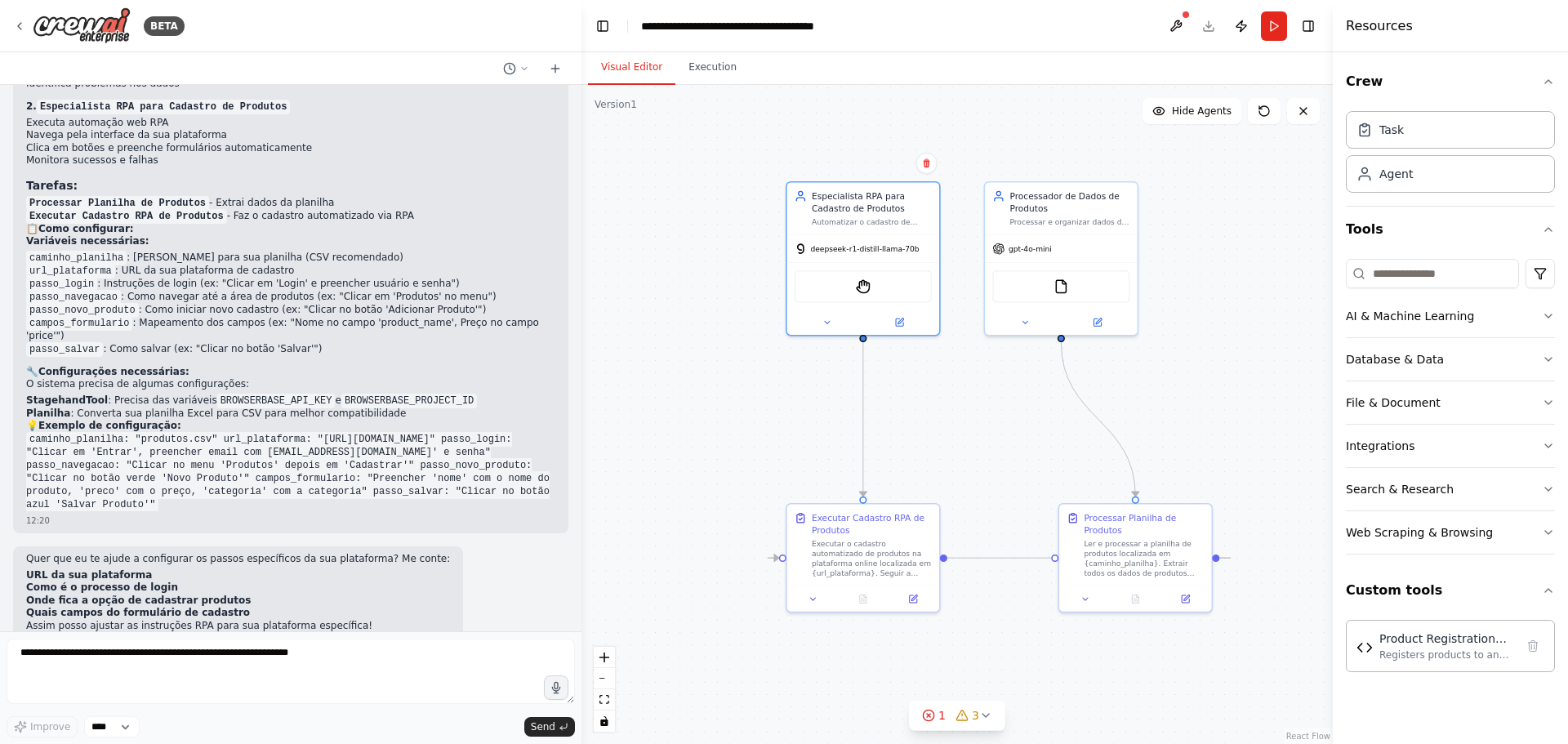
drag, startPoint x: 904, startPoint y: 455, endPoint x: 1001, endPoint y: 423, distance: 102.1
click at [1001, 423] on div ".deletable-edge-delete-btn { width: 20px; height: 20px; border: 0px solid #ffff…" at bounding box center [957, 414] width 752 height 659
drag, startPoint x: 955, startPoint y: 414, endPoint x: 939, endPoint y: 416, distance: 16.1
click at [939, 416] on div ".deletable-edge-delete-btn { width: 20px; height: 20px; border: 0px solid #ffff…" at bounding box center [957, 414] width 752 height 659
click at [979, 713] on icon at bounding box center [985, 715] width 13 height 13
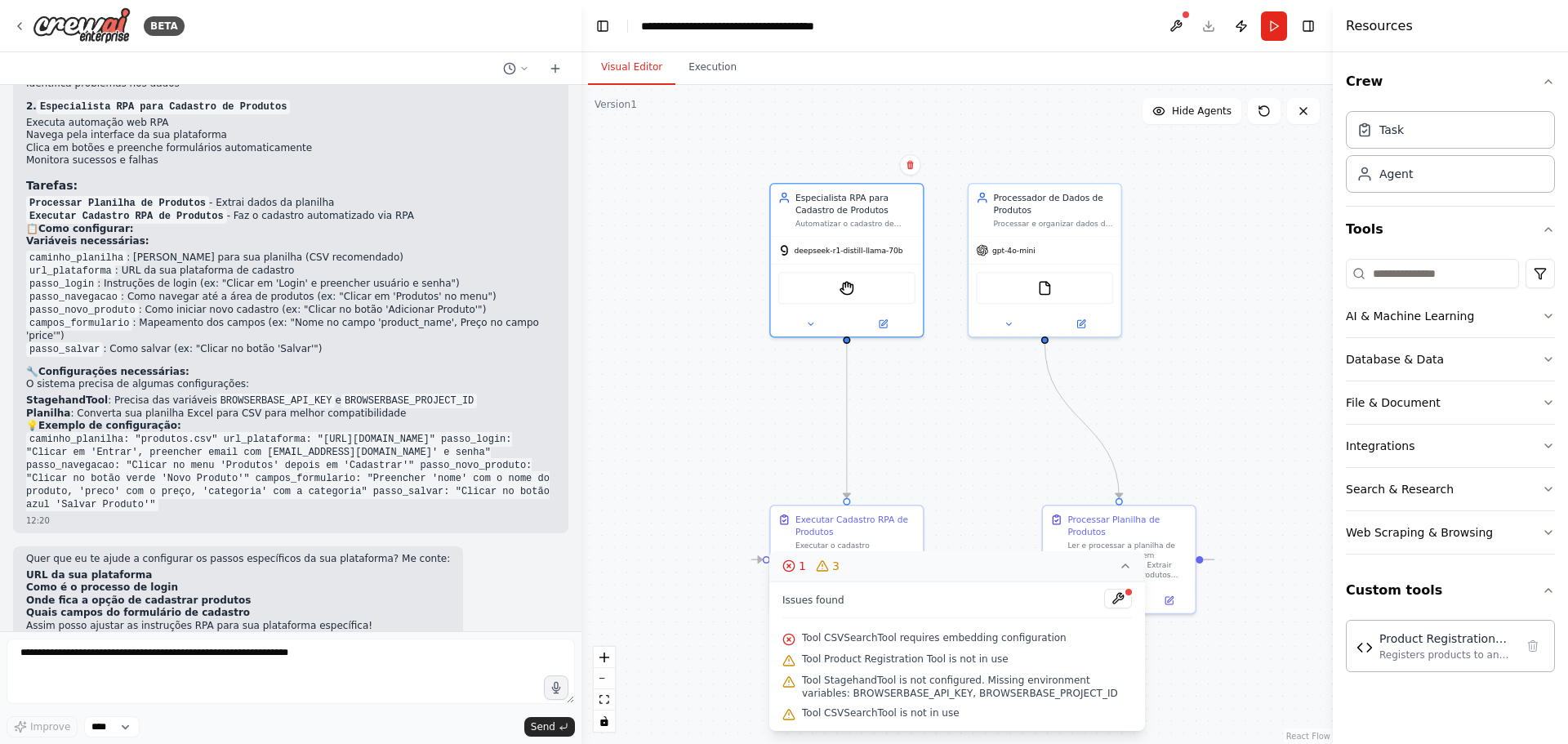
click at [1219, 393] on div ".deletable-edge-delete-btn { width: 20px; height: 20px; border: 0px solid #ffff…" at bounding box center [957, 414] width 752 height 659
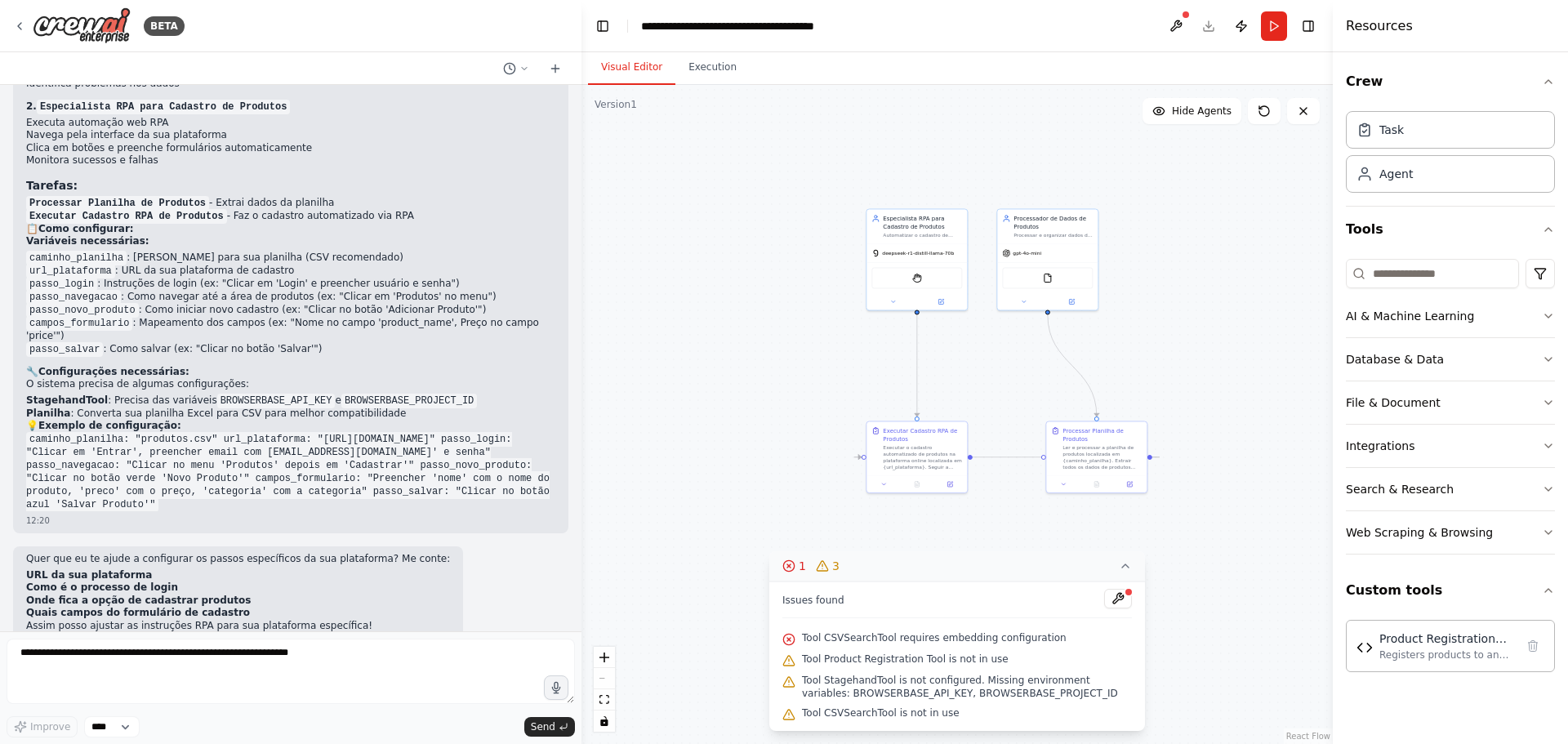
drag, startPoint x: 1230, startPoint y: 414, endPoint x: 1153, endPoint y: 417, distance: 77.1
click at [1133, 338] on div ".deletable-edge-delete-btn { width: 20px; height: 20px; border: 0px solid #ffff…" at bounding box center [957, 414] width 752 height 659
click at [1121, 560] on icon at bounding box center [1126, 565] width 13 height 13
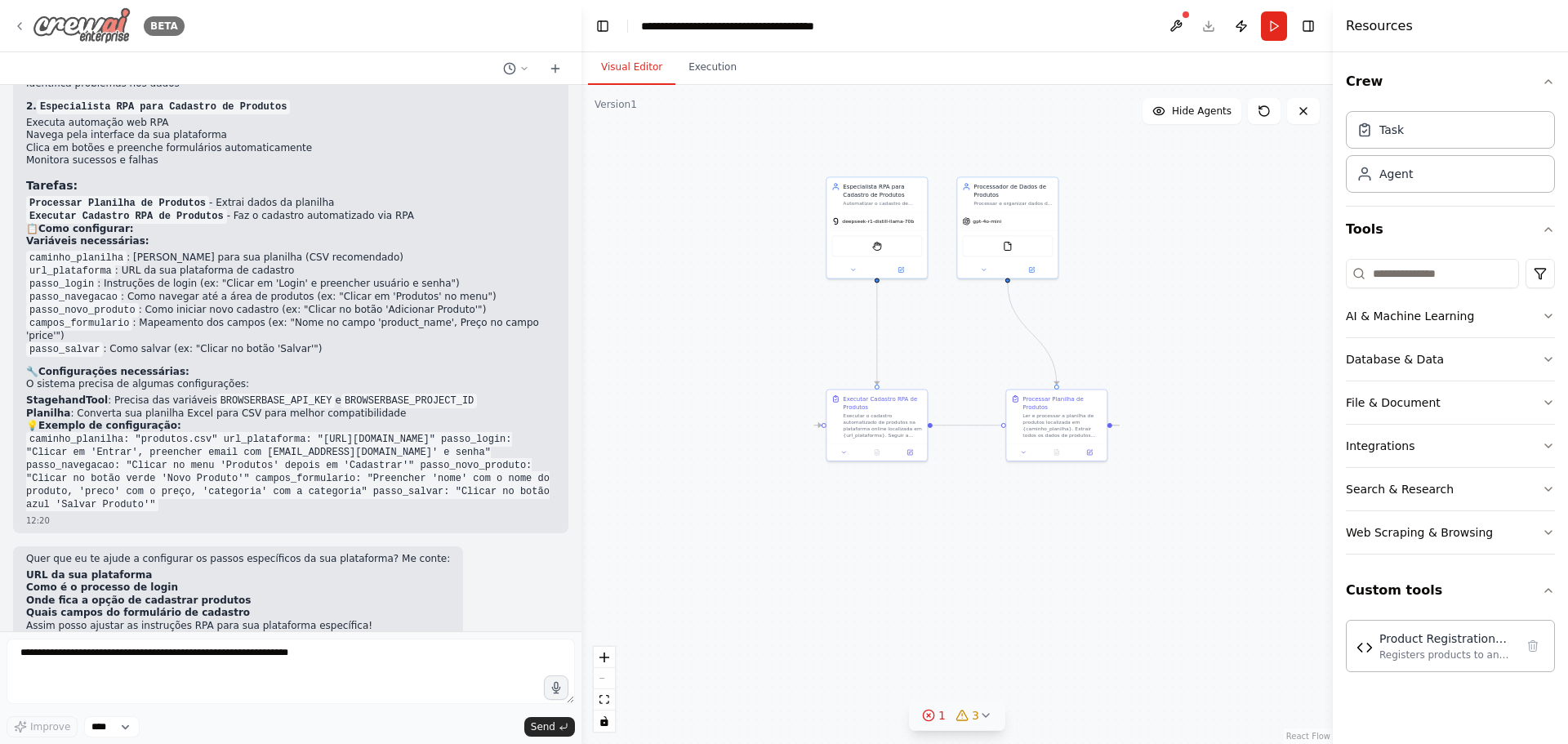
click at [26, 28] on div "BETA" at bounding box center [98, 25] width 171 height 36
